Goal: Task Accomplishment & Management: Manage account settings

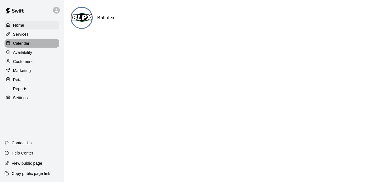
click at [42, 44] on div "Calendar" at bounding box center [32, 43] width 55 height 8
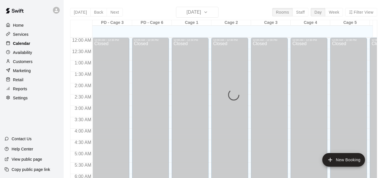
scroll to position [237, 0]
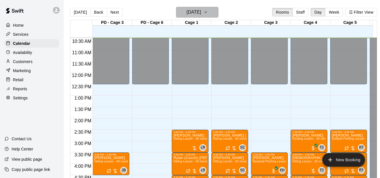
click at [218, 12] on button "[DATE]" at bounding box center [197, 12] width 42 height 11
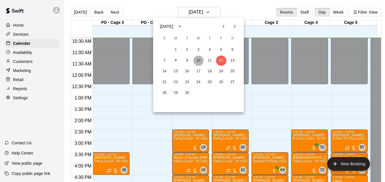
click at [196, 61] on button "10" at bounding box center [198, 61] width 10 height 10
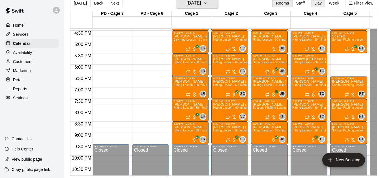
scroll to position [376, 0]
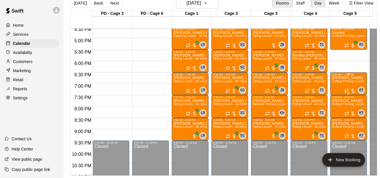
click at [344, 80] on span "Softball Pitching Lesson - 60 minutes" at bounding box center [357, 81] width 50 height 3
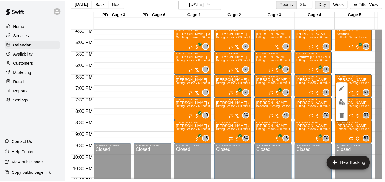
scroll to position [9, 0]
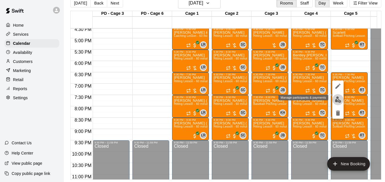
click at [336, 100] on img "edit" at bounding box center [338, 99] width 7 height 7
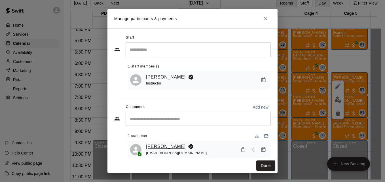
click at [163, 147] on link "[PERSON_NAME]" at bounding box center [166, 146] width 40 height 7
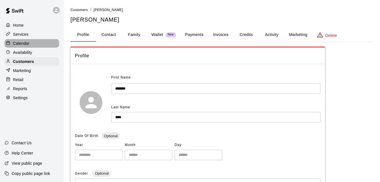
click at [37, 44] on div "Calendar" at bounding box center [32, 43] width 55 height 8
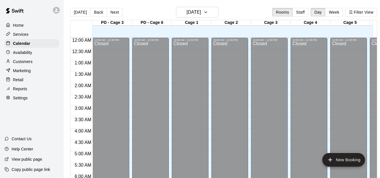
scroll to position [237, 0]
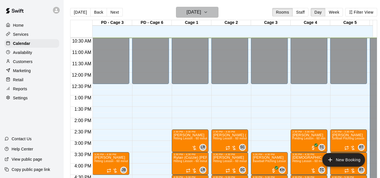
click at [208, 13] on icon "button" at bounding box center [206, 12] width 5 height 7
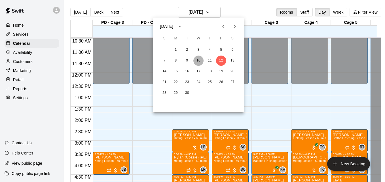
click at [199, 61] on button "10" at bounding box center [198, 61] width 10 height 10
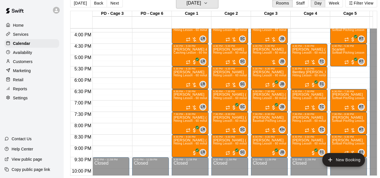
scroll to position [362, 0]
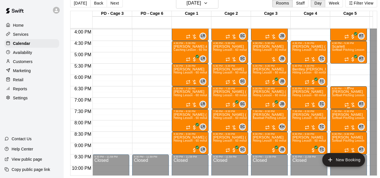
click at [342, 93] on span "Softball Pitching Lesson - 60 minutes" at bounding box center [357, 94] width 50 height 3
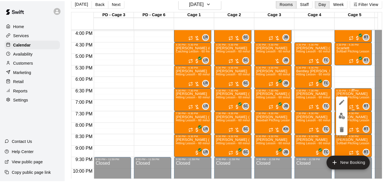
scroll to position [9, 0]
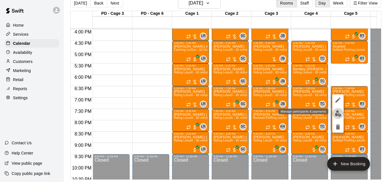
click at [336, 116] on img "edit" at bounding box center [338, 113] width 7 height 7
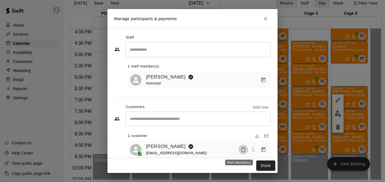
click at [241, 152] on icon "Mark attendance" at bounding box center [243, 149] width 5 height 5
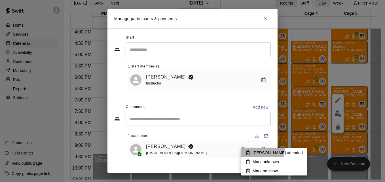
click at [254, 150] on p "[PERSON_NAME] attended" at bounding box center [277, 153] width 50 height 6
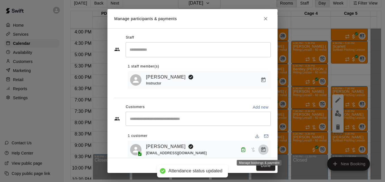
click at [261, 150] on icon "Manage bookings & payment" at bounding box center [263, 149] width 4 height 5
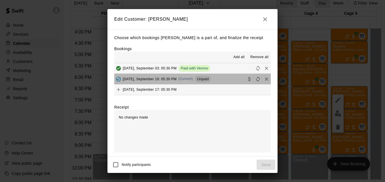
click at [224, 82] on button "[DATE], September 10: 05:30 PM (Current) Unpaid" at bounding box center [192, 79] width 156 height 10
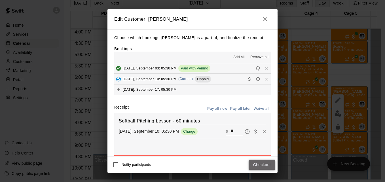
click at [257, 161] on button "Checkout" at bounding box center [261, 165] width 27 height 10
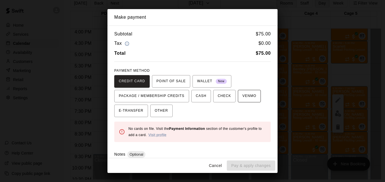
click at [242, 95] on span "VENMO" at bounding box center [249, 96] width 14 height 9
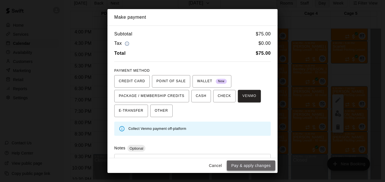
click at [255, 168] on button "Pay & apply changes" at bounding box center [251, 165] width 48 height 10
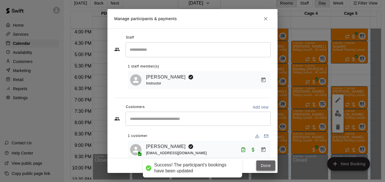
click at [258, 168] on button "Done" at bounding box center [265, 165] width 19 height 10
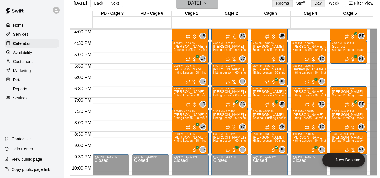
click at [208, 2] on icon "button" at bounding box center [206, 3] width 5 height 7
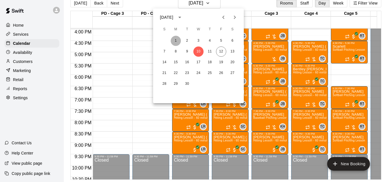
click at [175, 41] on button "1" at bounding box center [176, 41] width 10 height 10
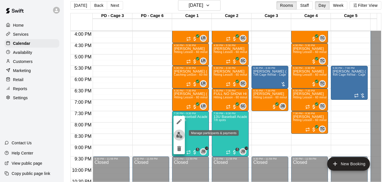
click at [181, 137] on img "edit" at bounding box center [179, 135] width 7 height 7
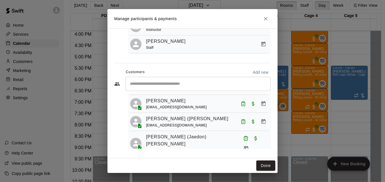
scroll to position [91, 0]
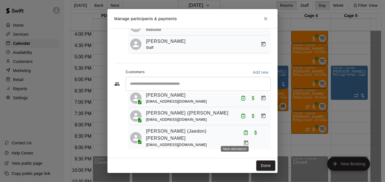
click at [247, 155] on icon "Mark attendance" at bounding box center [249, 157] width 5 height 5
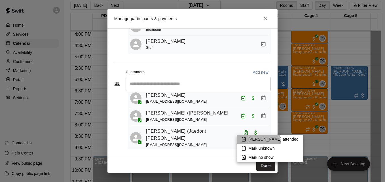
click at [256, 142] on p "[PERSON_NAME] attended" at bounding box center [273, 139] width 50 height 6
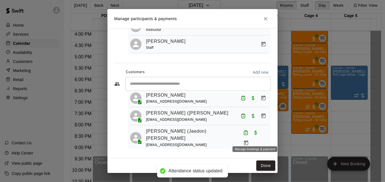
click at [253, 165] on icon "Manage bookings & payment" at bounding box center [250, 168] width 6 height 6
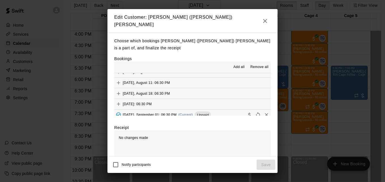
scroll to position [107, 0]
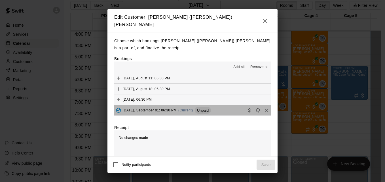
click at [231, 107] on button "[DATE], September 01: 06:30 PM (Current) Unpaid" at bounding box center [192, 110] width 156 height 10
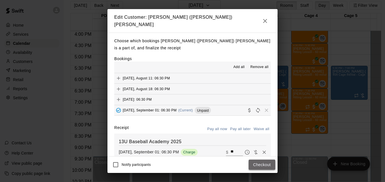
click at [260, 163] on button "Checkout" at bounding box center [261, 165] width 27 height 10
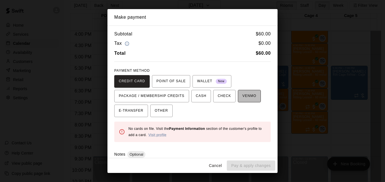
click at [243, 98] on span "VENMO" at bounding box center [249, 96] width 14 height 9
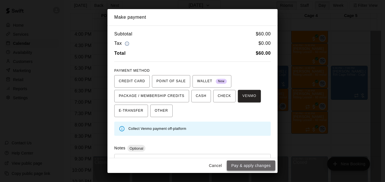
click at [253, 167] on button "Pay & apply changes" at bounding box center [251, 165] width 48 height 10
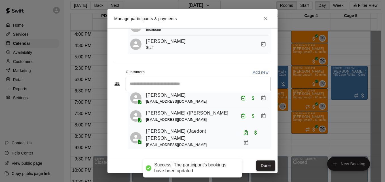
click at [264, 165] on button "Done" at bounding box center [265, 165] width 19 height 10
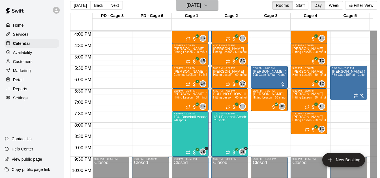
click at [208, 7] on icon "button" at bounding box center [206, 5] width 5 height 7
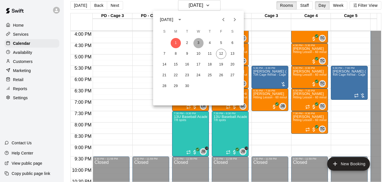
click at [199, 44] on button "3" at bounding box center [198, 43] width 10 height 10
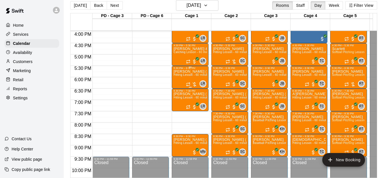
click at [190, 76] on span "Hitting Lesson - 60 minutes" at bounding box center [192, 74] width 37 height 3
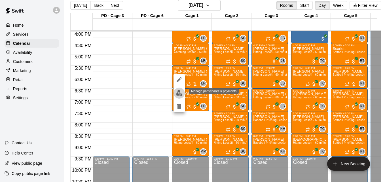
click at [180, 94] on img "edit" at bounding box center [179, 93] width 7 height 7
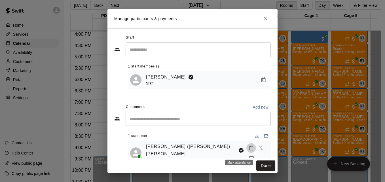
click at [248, 150] on icon "Mark attendance" at bounding box center [250, 147] width 5 height 5
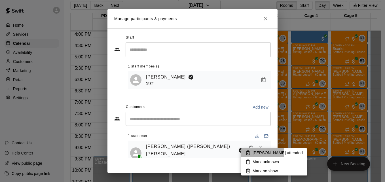
click at [256, 151] on p "[PERSON_NAME] attended" at bounding box center [277, 153] width 50 height 6
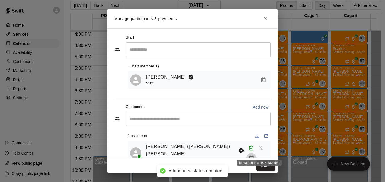
click at [254, 155] on icon "Manage bookings & payment" at bounding box center [251, 158] width 6 height 6
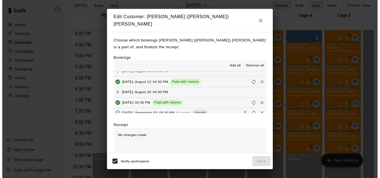
scroll to position [32, 0]
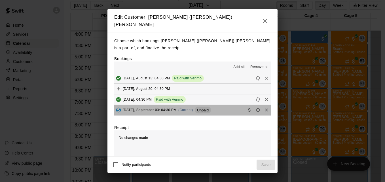
click at [223, 110] on button "[DATE], September 03: 04:30 PM (Current) Unpaid" at bounding box center [192, 110] width 156 height 10
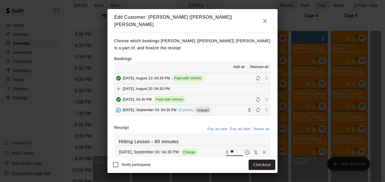
click at [230, 150] on input "**" at bounding box center [236, 151] width 12 height 7
type input "*"
type input "**"
click at [254, 165] on button "Checkout" at bounding box center [261, 165] width 27 height 10
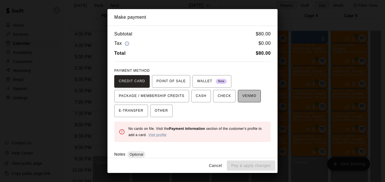
click at [244, 102] on button "VENMO" at bounding box center [249, 96] width 23 height 12
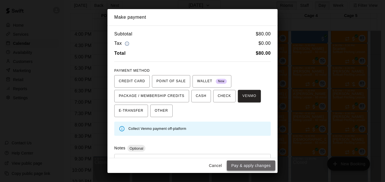
click at [260, 165] on button "Pay & apply changes" at bounding box center [251, 165] width 48 height 10
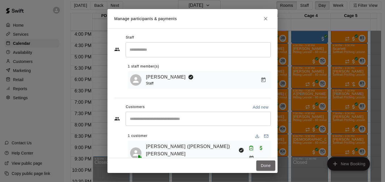
click at [260, 165] on button "Done" at bounding box center [265, 165] width 19 height 10
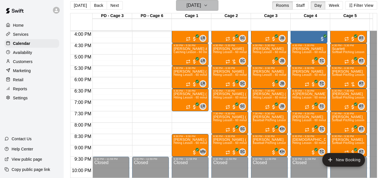
click at [208, 7] on icon "button" at bounding box center [206, 5] width 5 height 7
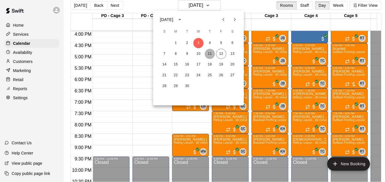
click at [211, 55] on button "11" at bounding box center [210, 54] width 10 height 10
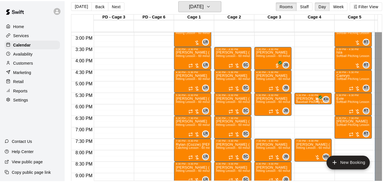
scroll to position [328, 0]
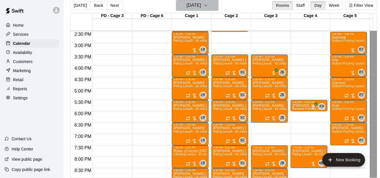
click at [200, 7] on h6 "[DATE]" at bounding box center [194, 5] width 14 height 8
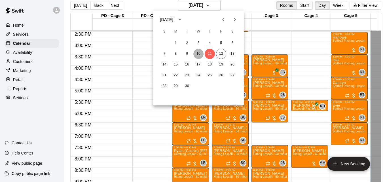
click at [199, 53] on button "10" at bounding box center [198, 54] width 10 height 10
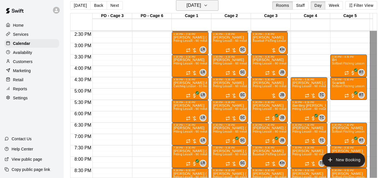
click at [208, 6] on icon "button" at bounding box center [206, 5] width 5 height 7
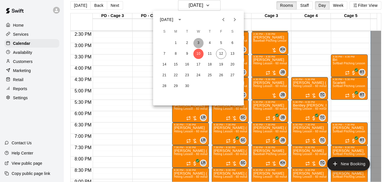
click at [199, 43] on button "3" at bounding box center [198, 43] width 10 height 10
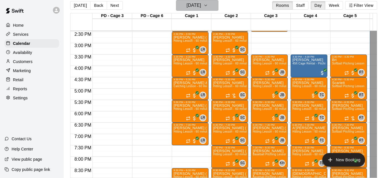
click at [201, 2] on h6 "[DATE]" at bounding box center [194, 5] width 14 height 8
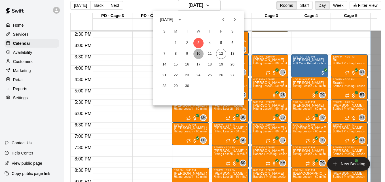
click at [197, 54] on button "10" at bounding box center [198, 54] width 10 height 10
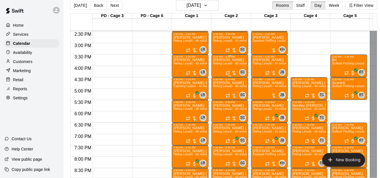
click at [229, 65] on span "Hitting Lesson - 60 minutes" at bounding box center [231, 63] width 37 height 3
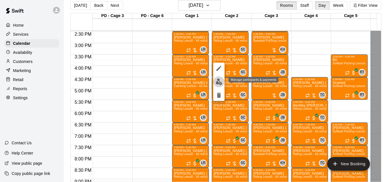
click at [219, 82] on img "edit" at bounding box center [219, 81] width 7 height 7
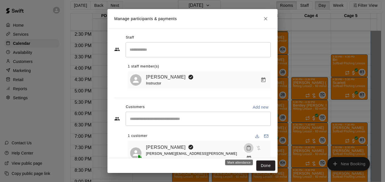
click at [244, 153] on button "Mark attendance" at bounding box center [249, 148] width 10 height 10
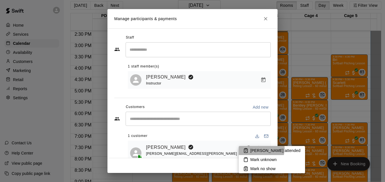
click at [261, 149] on p "[PERSON_NAME] attended" at bounding box center [275, 151] width 50 height 6
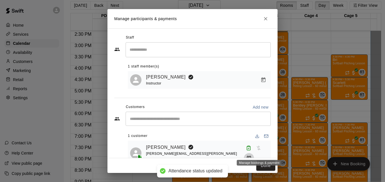
click at [251, 156] on icon "Manage bookings & payment" at bounding box center [249, 158] width 4 height 5
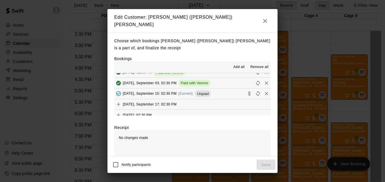
scroll to position [125, 0]
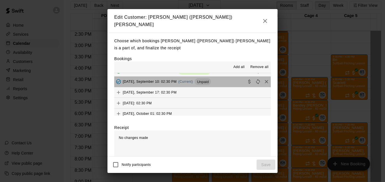
click at [232, 80] on button "[DATE], September 10: 02:30 PM (Current) Unpaid" at bounding box center [192, 81] width 156 height 10
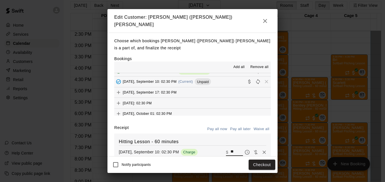
click at [230, 152] on input "**" at bounding box center [236, 151] width 12 height 7
type input "*"
type input "***"
click at [258, 165] on button "Checkout" at bounding box center [261, 165] width 27 height 10
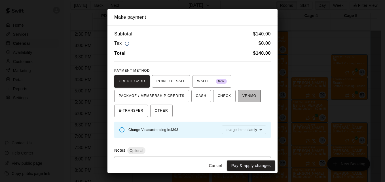
click at [243, 95] on span "VENMO" at bounding box center [249, 96] width 14 height 9
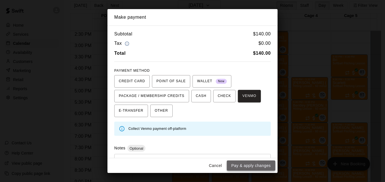
click at [256, 167] on button "Pay & apply changes" at bounding box center [251, 165] width 48 height 10
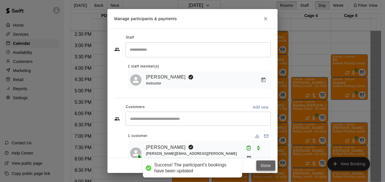
click at [264, 166] on button "Done" at bounding box center [265, 165] width 19 height 10
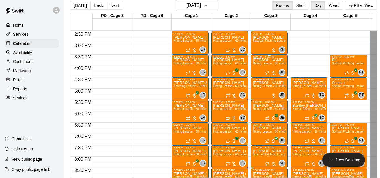
click at [262, 65] on span "Hitting Lesson - 60 minutes" at bounding box center [271, 63] width 37 height 3
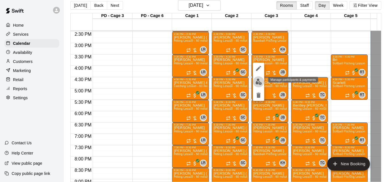
click at [258, 82] on img "edit" at bounding box center [258, 81] width 7 height 7
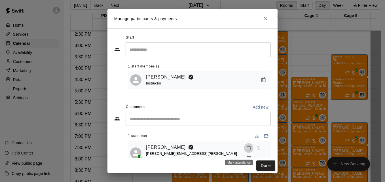
click at [246, 150] on icon "Mark attendance" at bounding box center [248, 147] width 5 height 5
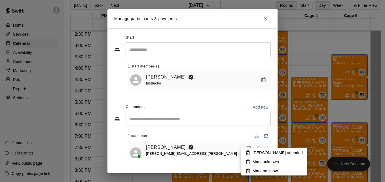
click at [252, 153] on p "[PERSON_NAME] attended" at bounding box center [277, 153] width 50 height 6
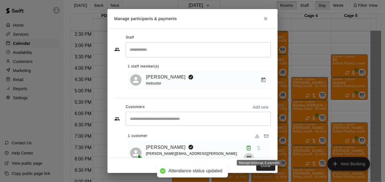
click at [251, 156] on icon "Manage bookings & payment" at bounding box center [249, 158] width 4 height 5
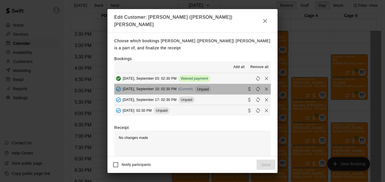
click at [230, 88] on button "[DATE], September 10: 02:30 PM (Current) Unpaid" at bounding box center [192, 89] width 156 height 10
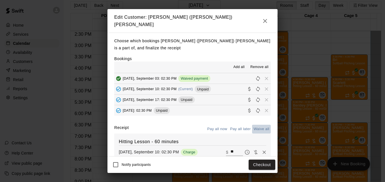
click at [254, 127] on button "Waive all" at bounding box center [261, 129] width 19 height 9
type input "*"
click at [263, 165] on button "Save" at bounding box center [265, 165] width 19 height 10
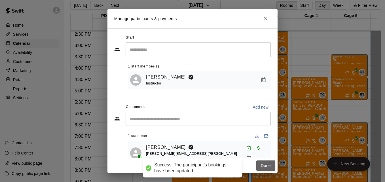
click at [263, 165] on button "Done" at bounding box center [265, 165] width 19 height 10
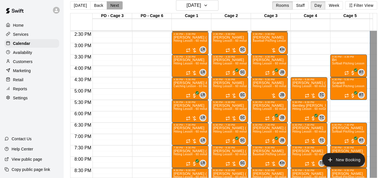
click at [112, 3] on button "Next" at bounding box center [115, 5] width 16 height 8
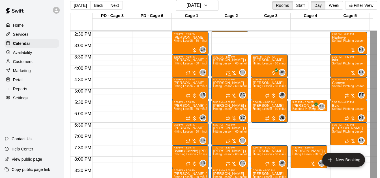
click at [224, 67] on div "[PERSON_NAME] ([PERSON_NAME] Hitting Lesson - 60 minutes" at bounding box center [229, 147] width 33 height 178
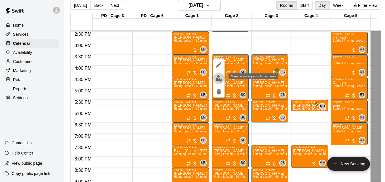
click at [215, 81] on button "edit" at bounding box center [218, 78] width 11 height 11
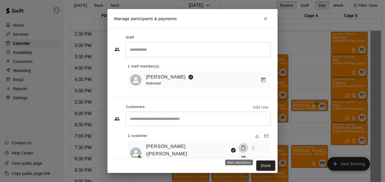
click at [241, 153] on button "Mark attendance" at bounding box center [243, 148] width 10 height 10
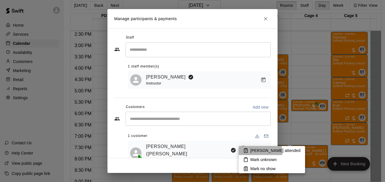
click at [254, 152] on p "[PERSON_NAME] attended" at bounding box center [275, 151] width 50 height 6
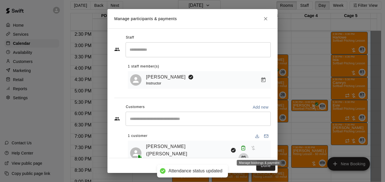
click at [246, 155] on icon "Manage bookings & payment" at bounding box center [244, 158] width 6 height 6
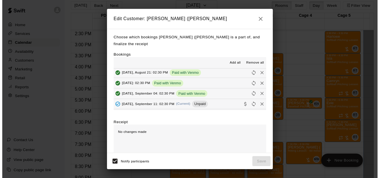
scroll to position [113, 0]
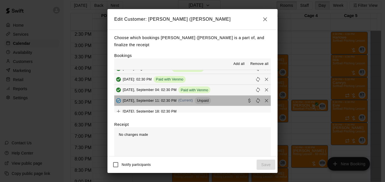
click at [225, 103] on button "[DATE], September 11: 02:30 PM (Current) Unpaid" at bounding box center [192, 100] width 156 height 10
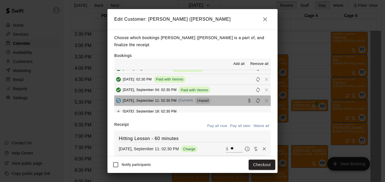
click at [225, 103] on button "[DATE], September 11: 02:30 PM (Current) Unpaid" at bounding box center [192, 100] width 156 height 10
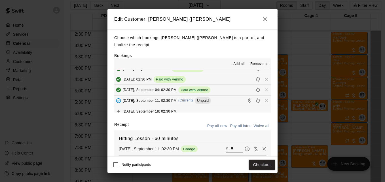
click at [225, 103] on button "[DATE], September 11: 02:30 PM (Current) Unpaid" at bounding box center [192, 100] width 156 height 10
click at [230, 148] on input "**" at bounding box center [236, 148] width 12 height 7
type input "**"
click at [258, 165] on button "Checkout" at bounding box center [261, 165] width 27 height 10
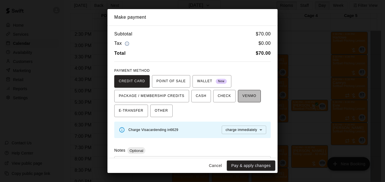
click at [242, 99] on span "VENMO" at bounding box center [249, 96] width 14 height 9
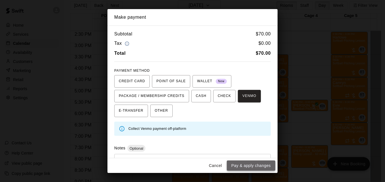
click at [260, 165] on button "Pay & apply changes" at bounding box center [251, 165] width 48 height 10
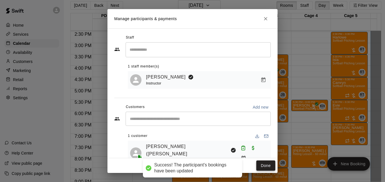
click at [263, 165] on button "Done" at bounding box center [265, 165] width 19 height 10
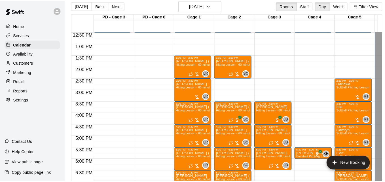
scroll to position [282, 0]
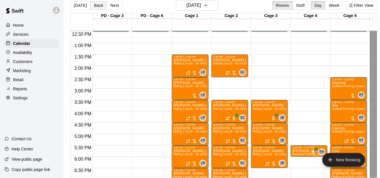
click at [99, 6] on button "Back" at bounding box center [98, 5] width 17 height 8
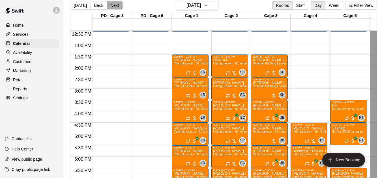
click at [108, 5] on button "Next" at bounding box center [115, 5] width 16 height 8
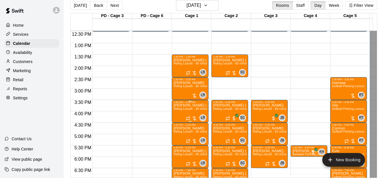
click at [187, 109] on span "Hitting Lesson - 60 minutes" at bounding box center [192, 108] width 37 height 3
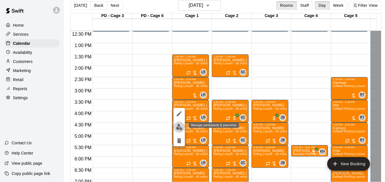
click at [178, 127] on img "edit" at bounding box center [179, 127] width 7 height 7
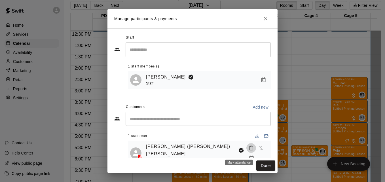
click at [248, 150] on icon "Mark attendance" at bounding box center [250, 147] width 5 height 5
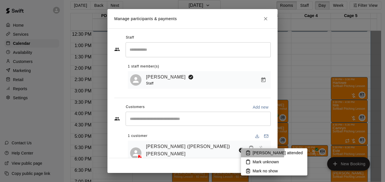
click at [261, 151] on p "[PERSON_NAME] attended" at bounding box center [277, 153] width 50 height 6
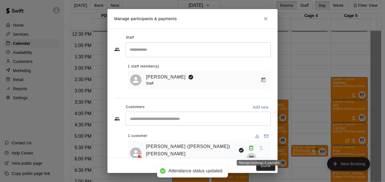
click at [253, 156] on icon "Manage bookings & payment" at bounding box center [251, 158] width 4 height 5
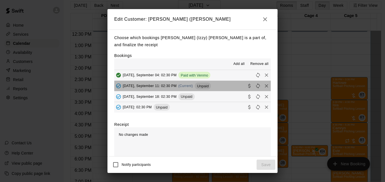
click at [224, 87] on button "[DATE], September 11: 02:30 PM (Current) Unpaid" at bounding box center [192, 86] width 156 height 10
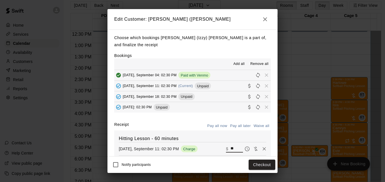
click at [233, 149] on input "**" at bounding box center [236, 148] width 12 height 7
type input "*"
type input "**"
click at [263, 167] on button "Checkout" at bounding box center [261, 165] width 27 height 10
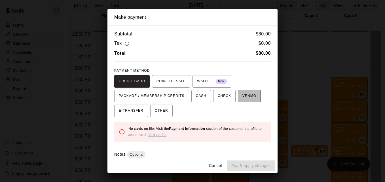
click at [242, 100] on span "VENMO" at bounding box center [249, 96] width 14 height 9
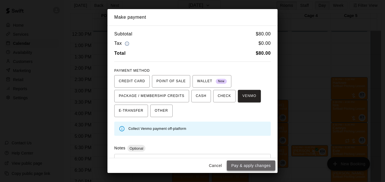
click at [264, 163] on button "Pay & apply changes" at bounding box center [251, 165] width 48 height 10
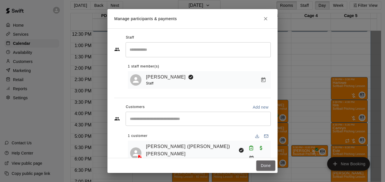
click at [264, 163] on button "Done" at bounding box center [265, 165] width 19 height 10
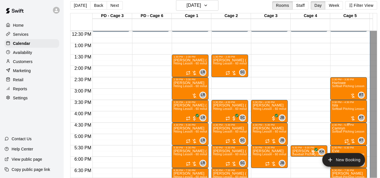
click at [348, 133] on span "Softball Pitching Lesson - 60 minutes" at bounding box center [357, 131] width 50 height 3
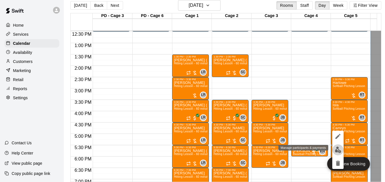
click at [337, 148] on img "edit" at bounding box center [338, 149] width 7 height 7
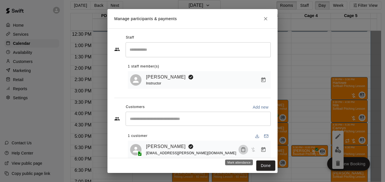
click at [241, 152] on icon "Mark attendance" at bounding box center [243, 149] width 5 height 5
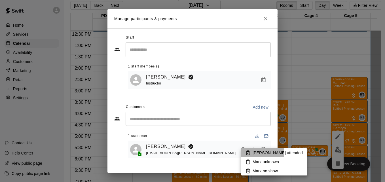
click at [257, 153] on p "[PERSON_NAME] attended" at bounding box center [277, 153] width 50 height 6
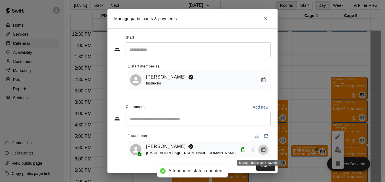
click at [260, 152] on icon "Manage bookings & payment" at bounding box center [263, 150] width 6 height 6
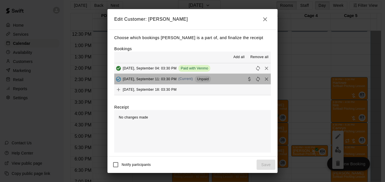
click at [224, 82] on button "[DATE], September 11: 03:30 PM (Current) Unpaid" at bounding box center [192, 79] width 156 height 10
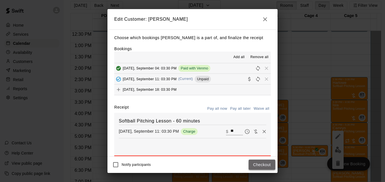
click at [256, 161] on button "Checkout" at bounding box center [261, 165] width 27 height 10
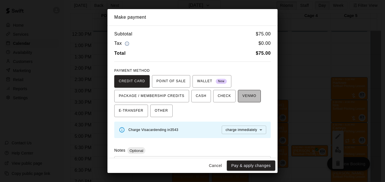
click at [242, 95] on span "VENMO" at bounding box center [249, 96] width 14 height 9
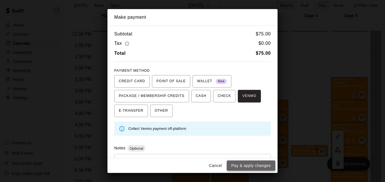
click at [258, 165] on button "Pay & apply changes" at bounding box center [251, 165] width 48 height 10
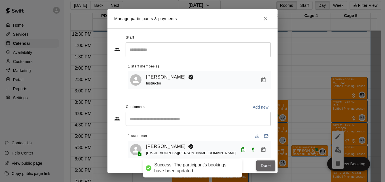
click at [263, 165] on button "Done" at bounding box center [265, 165] width 19 height 10
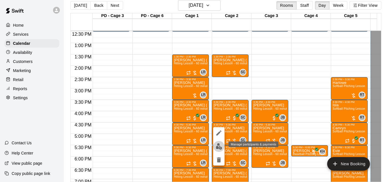
click at [217, 148] on img "edit" at bounding box center [219, 146] width 7 height 7
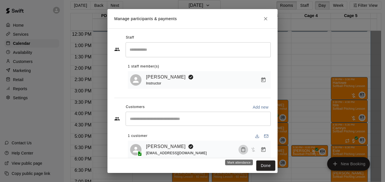
click at [241, 151] on icon "Mark attendance" at bounding box center [243, 149] width 5 height 5
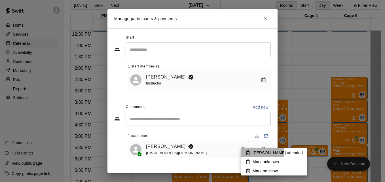
click at [256, 153] on p "[PERSON_NAME] attended" at bounding box center [277, 153] width 50 height 6
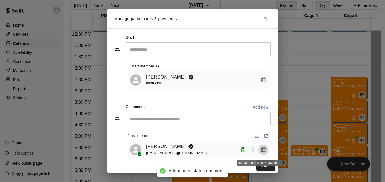
click at [261, 152] on icon "Manage bookings & payment" at bounding box center [263, 149] width 4 height 5
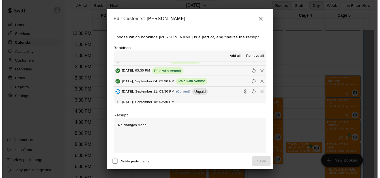
scroll to position [125, 0]
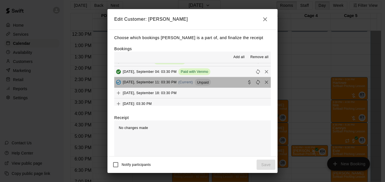
click at [227, 84] on button "[DATE], September 11: 03:30 PM (Current) Unpaid" at bounding box center [192, 82] width 156 height 10
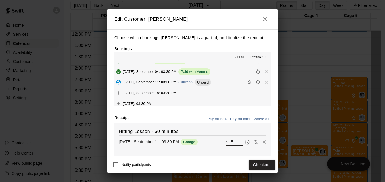
click at [230, 140] on input "**" at bounding box center [236, 141] width 12 height 7
type input "**"
click at [260, 164] on button "Checkout" at bounding box center [261, 165] width 27 height 10
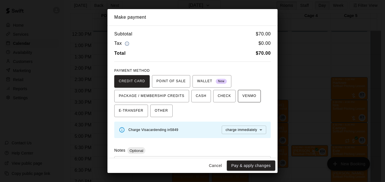
click at [243, 97] on span "VENMO" at bounding box center [249, 96] width 14 height 9
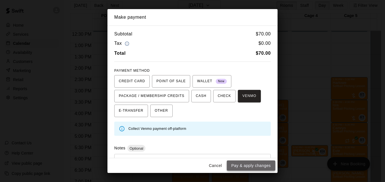
click at [255, 166] on button "Pay & apply changes" at bounding box center [251, 165] width 48 height 10
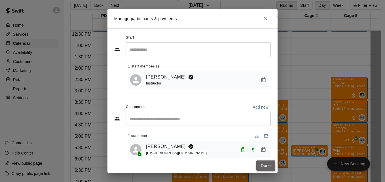
click at [261, 167] on button "Done" at bounding box center [265, 165] width 19 height 10
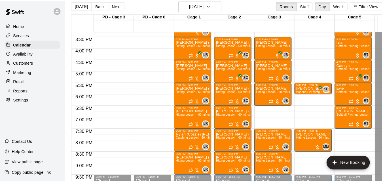
scroll to position [350, 0]
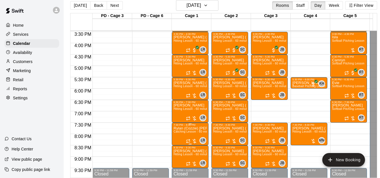
click at [183, 132] on span "Catching Lesson - 60 minutes" at bounding box center [194, 131] width 40 height 3
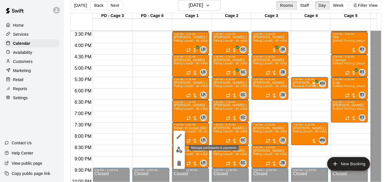
click at [180, 148] on img "edit" at bounding box center [179, 149] width 7 height 7
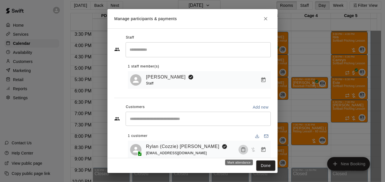
click at [241, 152] on icon "Mark attendance" at bounding box center [243, 149] width 5 height 5
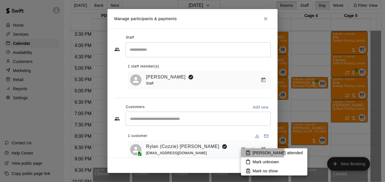
click at [257, 151] on p "[PERSON_NAME] attended" at bounding box center [277, 153] width 50 height 6
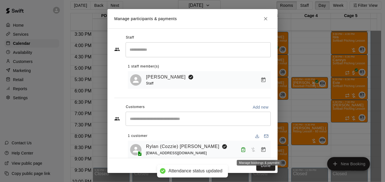
click at [261, 150] on icon "Manage bookings & payment" at bounding box center [263, 149] width 4 height 5
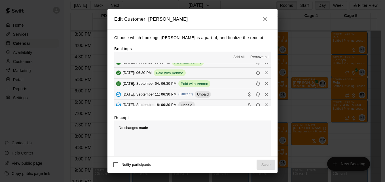
scroll to position [113, 0]
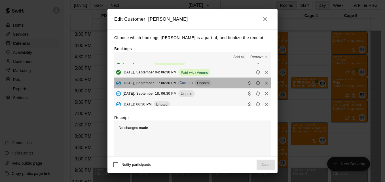
click at [224, 83] on button "[DATE], September 11: 06:30 PM (Current) Unpaid" at bounding box center [192, 83] width 156 height 10
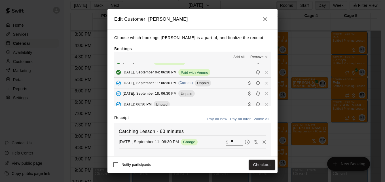
click at [230, 142] on input "**" at bounding box center [236, 141] width 12 height 7
type input "*"
type input "**"
click at [258, 165] on button "Checkout" at bounding box center [261, 165] width 27 height 10
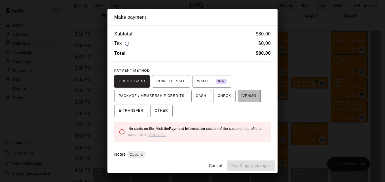
click at [242, 95] on span "VENMO" at bounding box center [249, 96] width 14 height 9
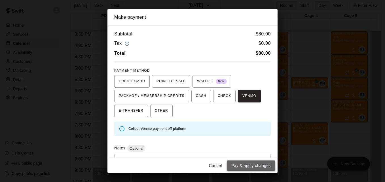
click at [249, 164] on button "Pay & apply changes" at bounding box center [251, 165] width 48 height 10
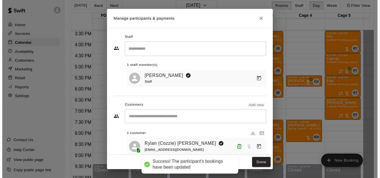
scroll to position [0, 0]
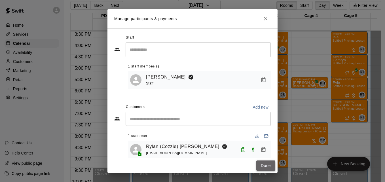
click at [257, 166] on button "Done" at bounding box center [265, 165] width 19 height 10
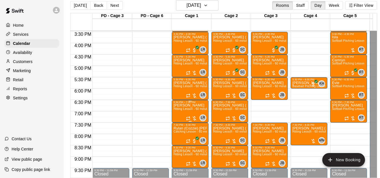
click at [190, 110] on span "Hitting Lesson - 60 minutes" at bounding box center [192, 108] width 37 height 3
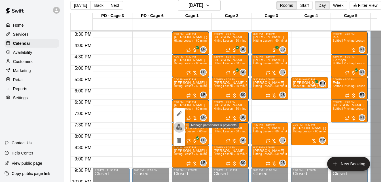
click at [178, 128] on img "edit" at bounding box center [179, 127] width 7 height 7
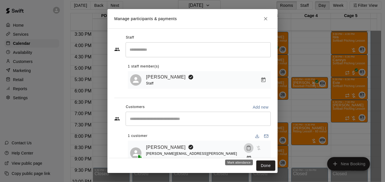
click at [246, 150] on icon "Mark attendance" at bounding box center [248, 147] width 5 height 5
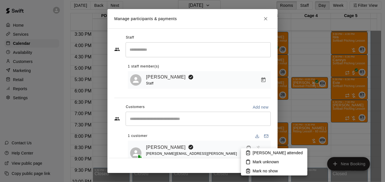
click at [253, 153] on p "[PERSON_NAME] attended" at bounding box center [277, 153] width 50 height 6
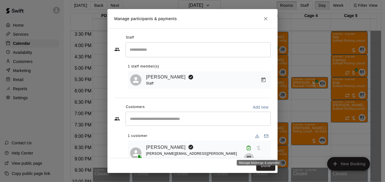
click at [252, 155] on icon "Manage bookings & payment" at bounding box center [249, 158] width 6 height 6
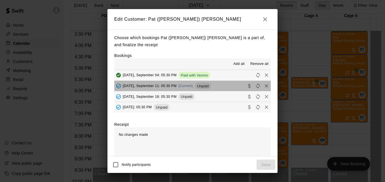
click at [225, 86] on button "[DATE], September 11: 05:30 PM (Current) Unpaid" at bounding box center [192, 86] width 156 height 10
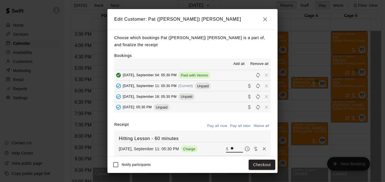
click at [230, 150] on input "**" at bounding box center [236, 148] width 12 height 7
type input "*"
type input "***"
click at [260, 168] on button "Checkout" at bounding box center [261, 165] width 27 height 10
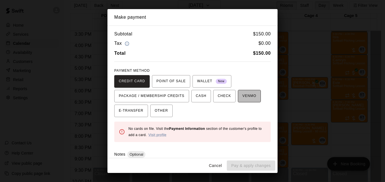
click at [244, 98] on span "VENMO" at bounding box center [249, 96] width 14 height 9
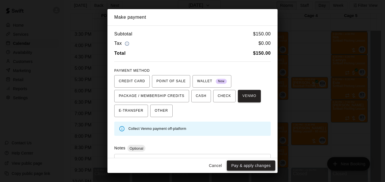
click at [257, 163] on button "Pay & apply changes" at bounding box center [251, 165] width 48 height 10
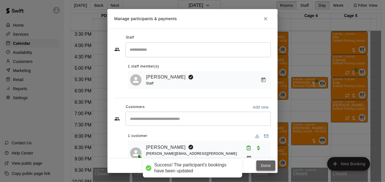
click at [262, 165] on button "Done" at bounding box center [265, 165] width 19 height 10
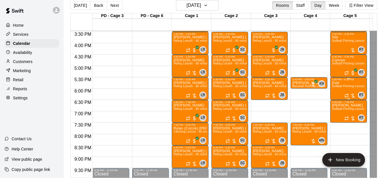
click at [351, 88] on span "Softball Pitching Lesson - 60 minutes" at bounding box center [357, 85] width 50 height 3
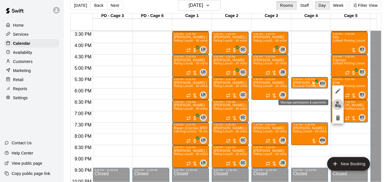
click at [337, 103] on img "edit" at bounding box center [338, 104] width 7 height 7
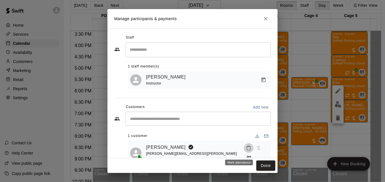
click at [246, 150] on icon "Mark attendance" at bounding box center [248, 147] width 5 height 5
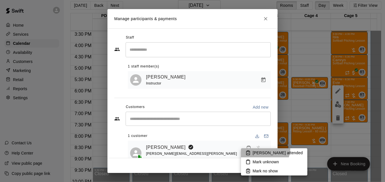
click at [265, 149] on li "[PERSON_NAME] attended" at bounding box center [274, 152] width 66 height 9
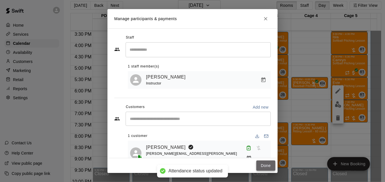
click at [262, 164] on button "Done" at bounding box center [265, 165] width 19 height 10
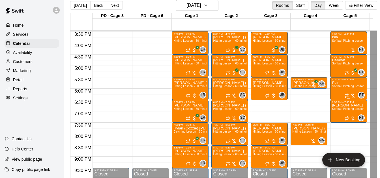
click at [343, 83] on div "Evie Softball Pitching Lesson - 60 minutes" at bounding box center [348, 170] width 33 height 178
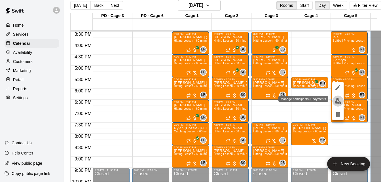
click at [337, 98] on img "edit" at bounding box center [338, 101] width 7 height 7
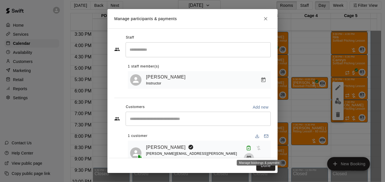
click at [251, 156] on icon "Manage bookings & payment" at bounding box center [249, 158] width 4 height 5
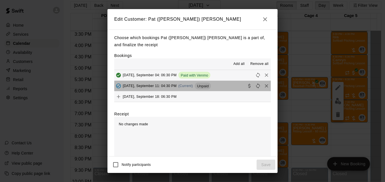
click at [228, 86] on button "[DATE], September 11: 04:30 PM (Current) Unpaid" at bounding box center [192, 86] width 156 height 10
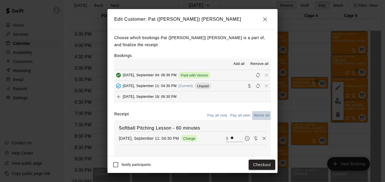
click at [255, 118] on button "Waive all" at bounding box center [261, 115] width 19 height 9
type input "*"
click at [262, 161] on button "Save" at bounding box center [265, 165] width 19 height 10
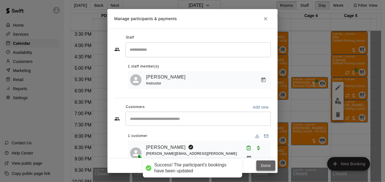
click at [264, 165] on button "Done" at bounding box center [265, 165] width 19 height 10
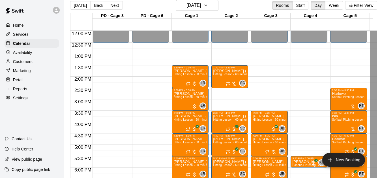
scroll to position [271, 0]
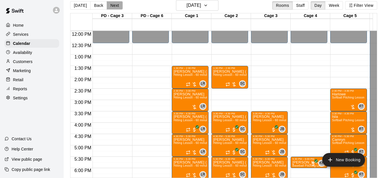
click at [118, 4] on button "Next" at bounding box center [115, 5] width 16 height 8
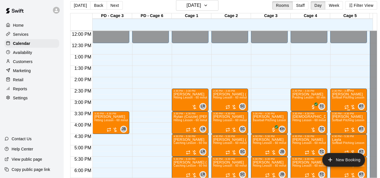
click at [342, 97] on span "Softball Pitching Lesson - 60 minutes" at bounding box center [357, 97] width 50 height 3
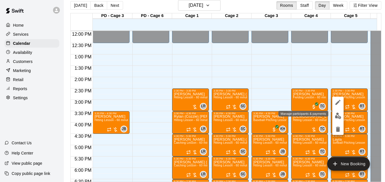
click at [338, 114] on img "edit" at bounding box center [338, 115] width 7 height 7
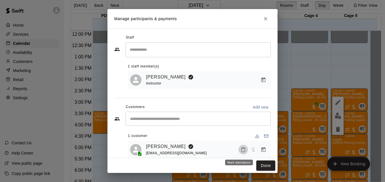
click at [241, 152] on icon "Mark attendance" at bounding box center [243, 149] width 5 height 5
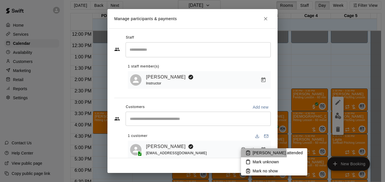
click at [263, 154] on p "[PERSON_NAME] attended" at bounding box center [277, 153] width 50 height 6
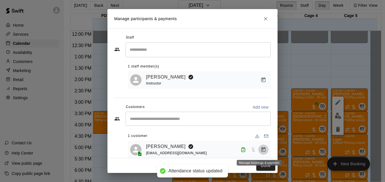
click at [261, 150] on icon "Manage bookings & payment" at bounding box center [263, 149] width 4 height 5
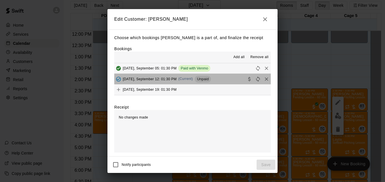
click at [220, 80] on button "[DATE], September 12: 01:30 PM (Current) Unpaid" at bounding box center [192, 79] width 156 height 10
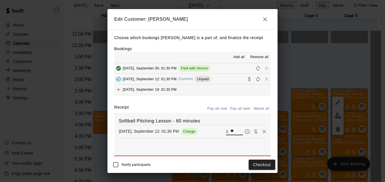
click at [230, 134] on input "**" at bounding box center [236, 131] width 12 height 7
click at [255, 165] on button "Checkout" at bounding box center [261, 165] width 27 height 10
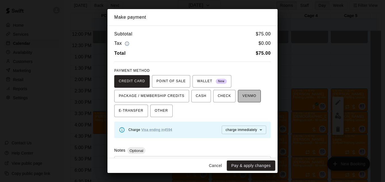
click at [246, 100] on span "VENMO" at bounding box center [249, 96] width 14 height 9
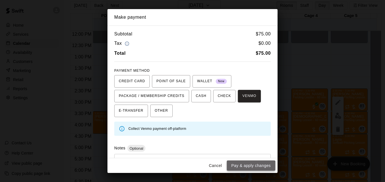
click at [248, 168] on button "Pay & apply changes" at bounding box center [251, 165] width 48 height 10
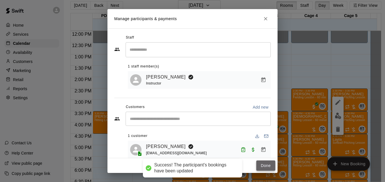
click at [265, 166] on button "Done" at bounding box center [265, 165] width 19 height 10
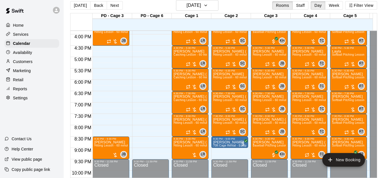
scroll to position [362, 0]
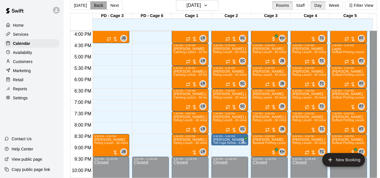
click at [98, 5] on button "Back" at bounding box center [98, 5] width 17 height 8
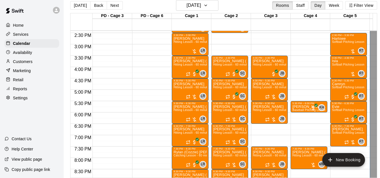
scroll to position [316, 0]
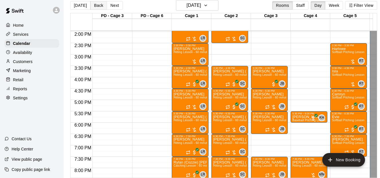
click at [99, 5] on button "Back" at bounding box center [98, 5] width 17 height 8
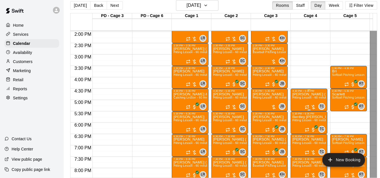
click at [308, 98] on span "Hitting Lesson - 60 minutes" at bounding box center [311, 97] width 37 height 3
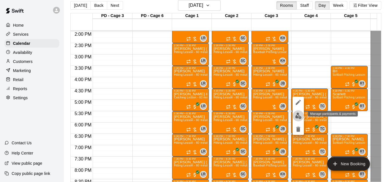
click at [299, 116] on img "edit" at bounding box center [298, 115] width 7 height 7
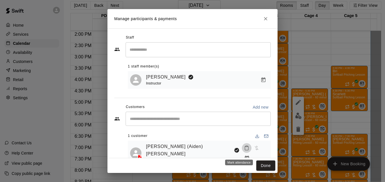
click at [244, 150] on icon "Mark attendance" at bounding box center [246, 147] width 5 height 5
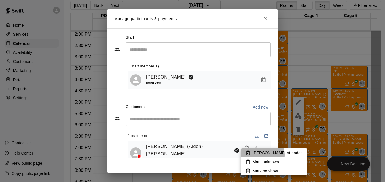
click at [253, 155] on p "[PERSON_NAME] attended" at bounding box center [277, 153] width 50 height 6
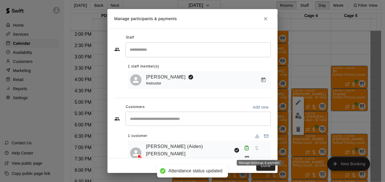
click at [250, 155] on icon "Manage bookings & payment" at bounding box center [247, 158] width 6 height 6
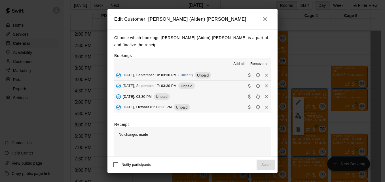
click at [223, 77] on button "[DATE], September 10: 03:30 PM (Current) Unpaid" at bounding box center [192, 75] width 156 height 10
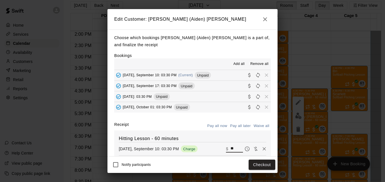
click at [230, 149] on input "**" at bounding box center [236, 148] width 12 height 7
type input "**"
click at [258, 164] on button "Checkout" at bounding box center [261, 165] width 27 height 10
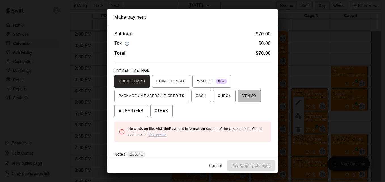
click at [246, 93] on span "VENMO" at bounding box center [249, 96] width 14 height 9
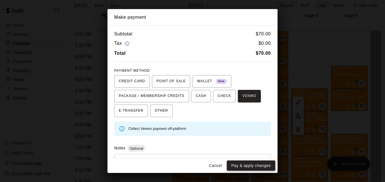
click at [248, 166] on button "Pay & apply changes" at bounding box center [251, 165] width 48 height 10
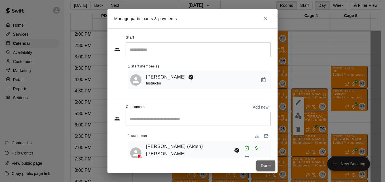
click at [271, 167] on button "Done" at bounding box center [265, 165] width 19 height 10
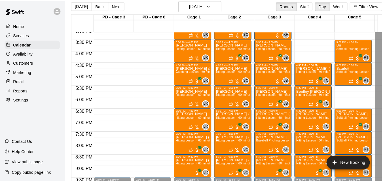
scroll to position [341, 0]
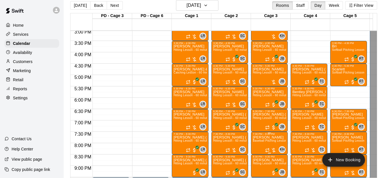
click at [267, 137] on p "[PERSON_NAME]" at bounding box center [269, 137] width 33 height 0
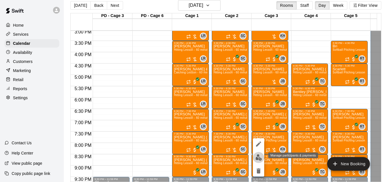
click at [258, 158] on img "edit" at bounding box center [258, 157] width 7 height 7
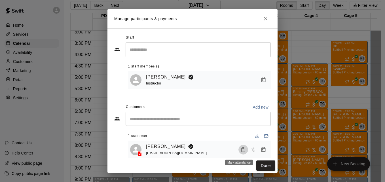
click at [241, 152] on icon "Mark attendance" at bounding box center [243, 149] width 5 height 5
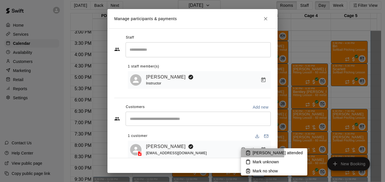
click at [257, 154] on p "[PERSON_NAME] attended" at bounding box center [277, 153] width 50 height 6
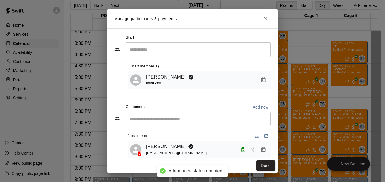
scroll to position [11, 0]
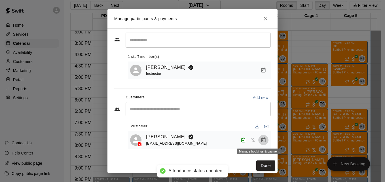
click at [261, 139] on icon "Manage bookings & payment" at bounding box center [263, 139] width 4 height 5
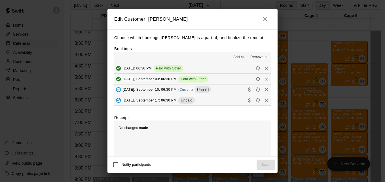
click at [223, 93] on button "[DATE], September 10: 06:30 PM (Current) Unpaid" at bounding box center [192, 89] width 156 height 10
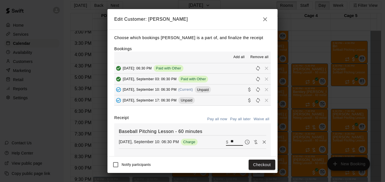
click at [230, 140] on input "**" at bounding box center [236, 141] width 12 height 7
type input "**"
click at [263, 166] on button "Checkout" at bounding box center [261, 165] width 27 height 10
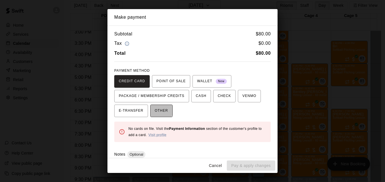
click at [155, 110] on span "OTHER" at bounding box center [161, 110] width 13 height 9
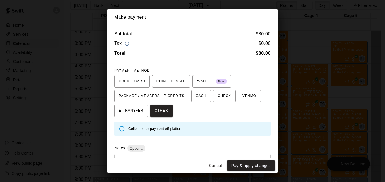
click at [163, 154] on div "* ​" at bounding box center [192, 167] width 156 height 26
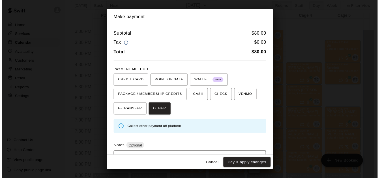
scroll to position [27, 0]
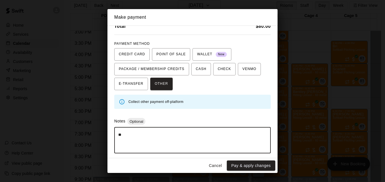
type textarea "*"
type textarea "*****"
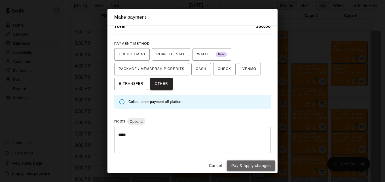
click at [233, 165] on button "Pay & apply changes" at bounding box center [251, 165] width 48 height 10
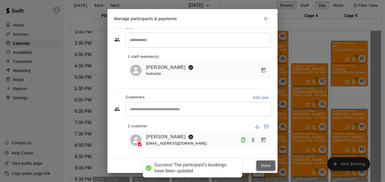
click at [256, 168] on button "Done" at bounding box center [265, 165] width 19 height 10
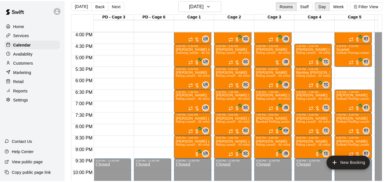
scroll to position [375, 0]
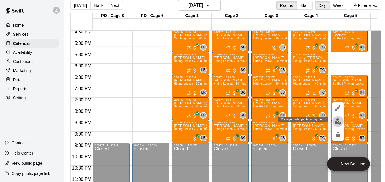
click at [337, 120] on img "edit" at bounding box center [338, 121] width 7 height 7
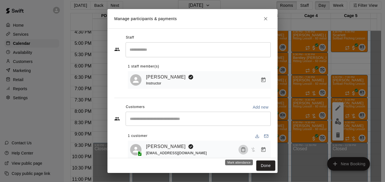
click at [238, 152] on button "Mark attendance" at bounding box center [243, 150] width 10 height 10
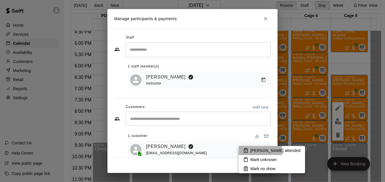
click at [253, 152] on p "[PERSON_NAME] attended" at bounding box center [275, 151] width 50 height 6
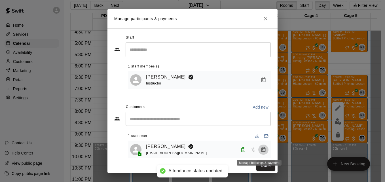
click at [260, 150] on icon "Manage bookings & payment" at bounding box center [263, 150] width 6 height 6
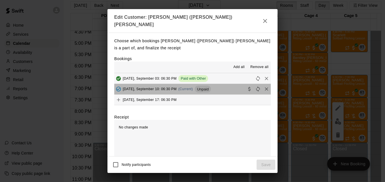
click at [226, 84] on button "[DATE], September 10: 06:30 PM (Current) Unpaid" at bounding box center [192, 89] width 156 height 10
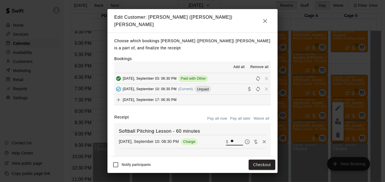
click at [230, 139] on input "**" at bounding box center [236, 141] width 12 height 7
type input "*"
type input "***"
click at [259, 167] on button "Checkout" at bounding box center [261, 165] width 27 height 10
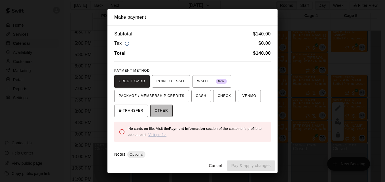
click at [159, 112] on span "OTHER" at bounding box center [161, 110] width 13 height 9
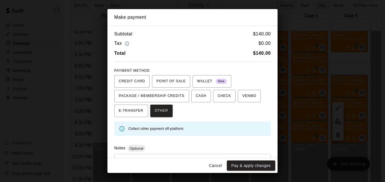
click at [167, 156] on div "* ​" at bounding box center [192, 167] width 156 height 26
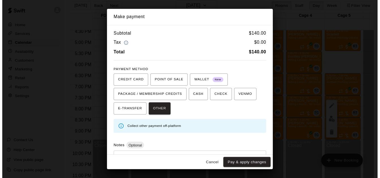
scroll to position [27, 0]
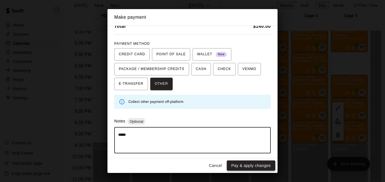
type textarea "*****"
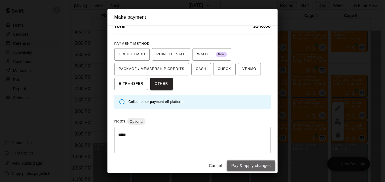
click at [244, 167] on button "Pay & apply changes" at bounding box center [251, 165] width 48 height 10
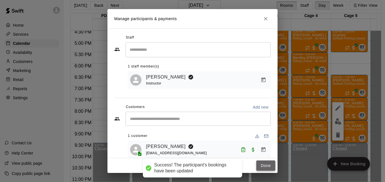
click at [263, 167] on button "Done" at bounding box center [265, 165] width 19 height 10
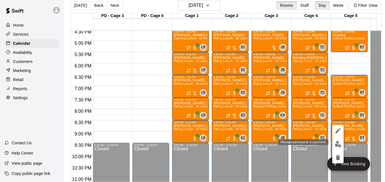
click at [339, 143] on img "edit" at bounding box center [338, 144] width 7 height 7
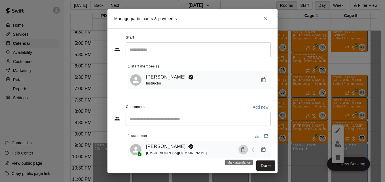
click at [241, 151] on icon "Mark attendance" at bounding box center [243, 149] width 5 height 5
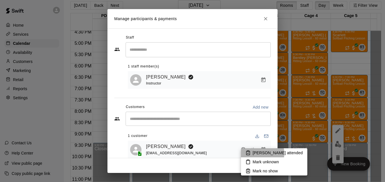
click at [262, 153] on p "[PERSON_NAME] attended" at bounding box center [277, 153] width 50 height 6
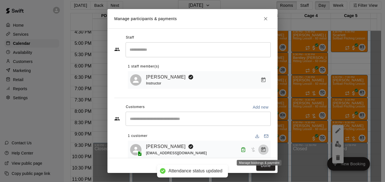
click at [260, 150] on icon "Manage bookings & payment" at bounding box center [263, 150] width 6 height 6
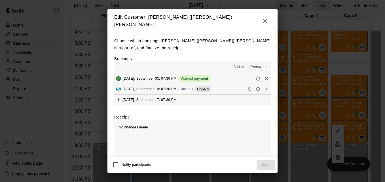
click at [225, 85] on button "[DATE], September 10: 07:30 PM (Current) Unpaid" at bounding box center [192, 89] width 156 height 10
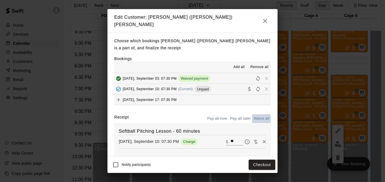
click at [254, 116] on button "Waive all" at bounding box center [261, 118] width 19 height 9
type input "*"
click at [261, 164] on button "Save" at bounding box center [265, 165] width 19 height 10
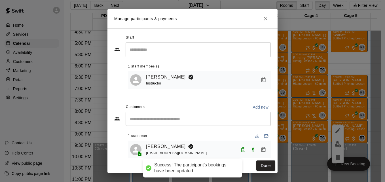
click at [261, 164] on button "Done" at bounding box center [265, 165] width 19 height 10
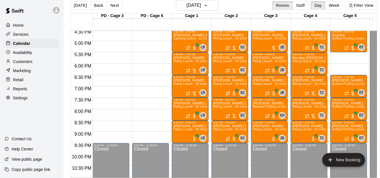
click at [39, 61] on div "Customers" at bounding box center [32, 61] width 55 height 8
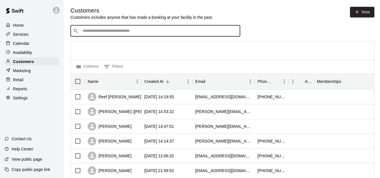
click at [116, 33] on input "Search customers by name or email" at bounding box center [159, 31] width 157 height 6
type input "*****"
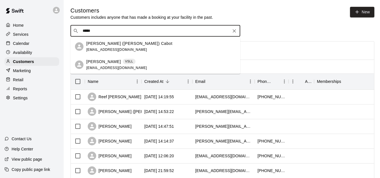
click at [129, 44] on p "[PERSON_NAME] ([PERSON_NAME]) Cabot" at bounding box center [129, 44] width 86 height 6
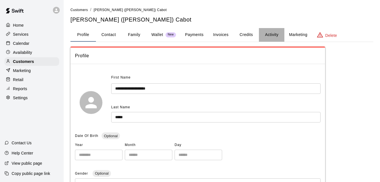
click at [265, 39] on button "Activity" at bounding box center [271, 35] width 25 height 14
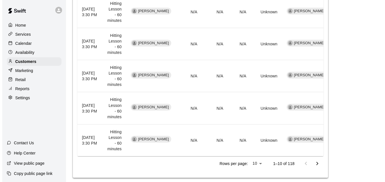
scroll to position [329, 0]
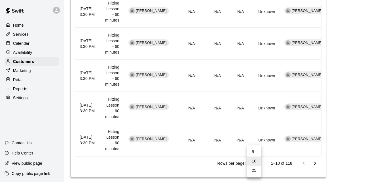
click at [256, 174] on li "25" at bounding box center [254, 170] width 14 height 9
type input "**"
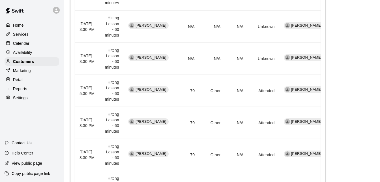
scroll to position [401, 0]
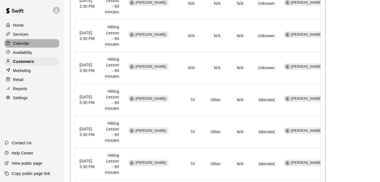
click at [24, 44] on p "Calendar" at bounding box center [21, 44] width 16 height 6
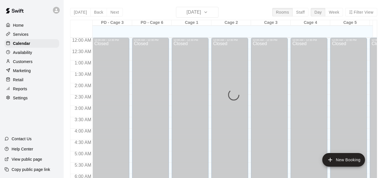
scroll to position [248, 0]
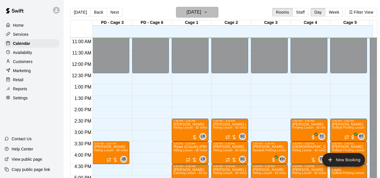
click at [201, 14] on h6 "[DATE]" at bounding box center [194, 12] width 14 height 8
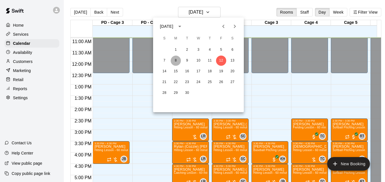
click at [177, 60] on button "8" at bounding box center [176, 61] width 10 height 10
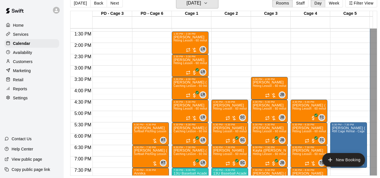
scroll to position [305, 0]
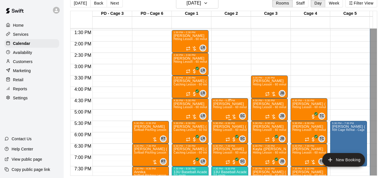
click at [226, 105] on span "Hitting Lesson - 60 minutes" at bounding box center [231, 106] width 37 height 3
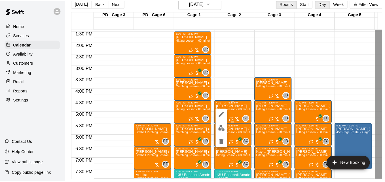
scroll to position [9, 0]
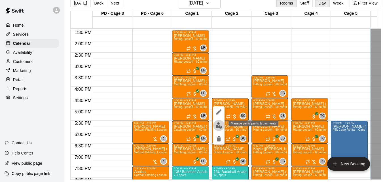
click at [219, 123] on img "edit" at bounding box center [219, 125] width 7 height 7
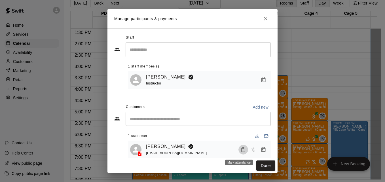
click at [241, 152] on icon "Mark attendance" at bounding box center [242, 150] width 3 height 4
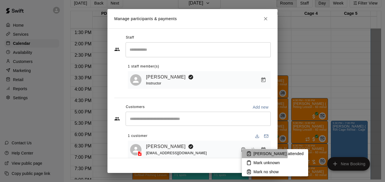
click at [264, 155] on p "[PERSON_NAME] attended" at bounding box center [278, 154] width 50 height 6
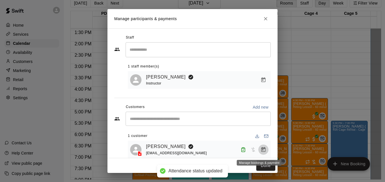
click at [260, 151] on icon "Manage bookings & payment" at bounding box center [263, 150] width 6 height 6
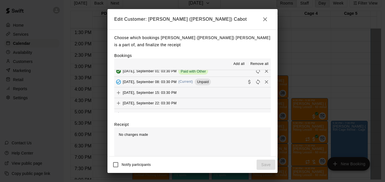
scroll to position [136, 0]
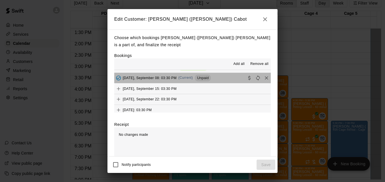
click at [222, 80] on button "[DATE], September 08: 03:30 PM (Current) Unpaid" at bounding box center [192, 78] width 156 height 10
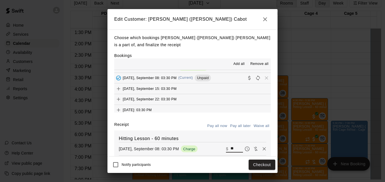
click at [230, 149] on input "**" at bounding box center [236, 148] width 12 height 7
type input "*"
type input "***"
click at [263, 164] on button "Checkout" at bounding box center [261, 165] width 27 height 10
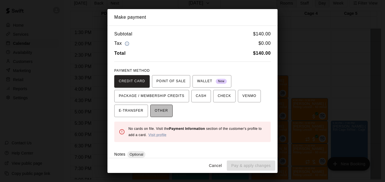
click at [165, 113] on button "OTHER" at bounding box center [161, 111] width 22 height 12
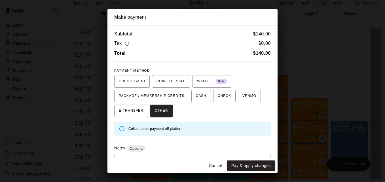
click at [162, 157] on div "* ​" at bounding box center [192, 167] width 156 height 26
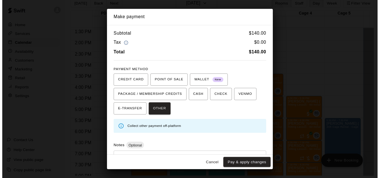
scroll to position [27, 0]
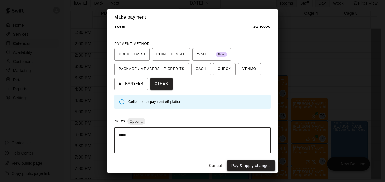
type textarea "*****"
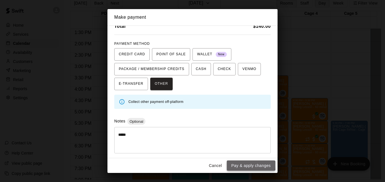
click at [237, 165] on button "Pay & apply changes" at bounding box center [251, 165] width 48 height 10
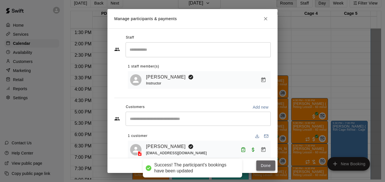
click at [259, 165] on button "Done" at bounding box center [265, 165] width 19 height 10
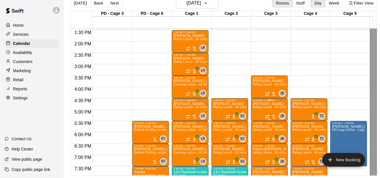
click at [263, 109] on span "Hitting Lesson - 60 minutes" at bounding box center [271, 106] width 37 height 3
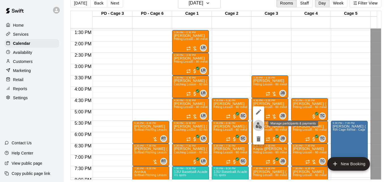
click at [258, 125] on img "edit" at bounding box center [258, 125] width 7 height 7
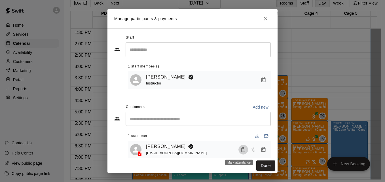
click at [242, 152] on button "Mark attendance" at bounding box center [243, 150] width 10 height 10
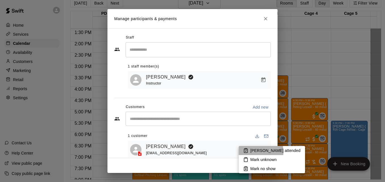
click at [260, 152] on p "[PERSON_NAME] attended" at bounding box center [275, 151] width 50 height 6
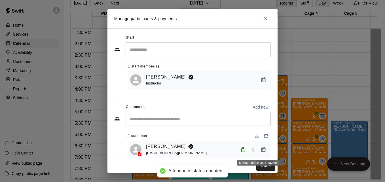
click at [260, 151] on icon "Manage bookings & payment" at bounding box center [263, 150] width 6 height 6
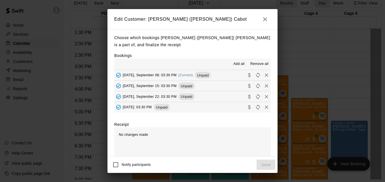
click at [220, 78] on button "[DATE], September 08: 03:30 PM (Current) Unpaid" at bounding box center [192, 75] width 156 height 10
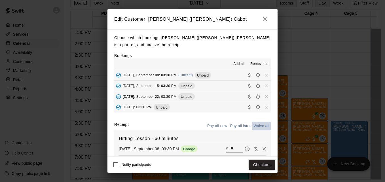
click at [256, 129] on button "Waive all" at bounding box center [261, 126] width 19 height 9
type input "*"
click at [269, 166] on button "Save" at bounding box center [265, 165] width 19 height 10
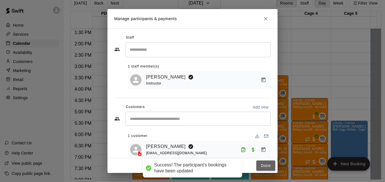
click at [269, 166] on button "Done" at bounding box center [265, 165] width 19 height 10
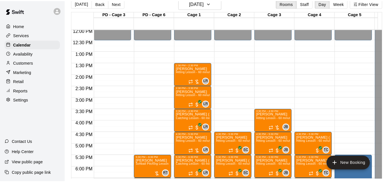
scroll to position [271, 0]
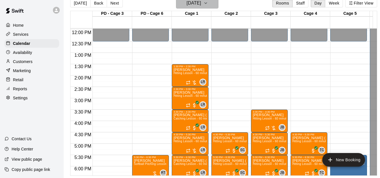
click at [201, 2] on h6 "[DATE]" at bounding box center [194, 3] width 14 height 8
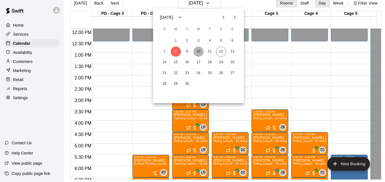
click at [197, 50] on button "10" at bounding box center [198, 51] width 10 height 10
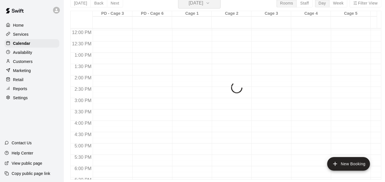
scroll to position [7, 0]
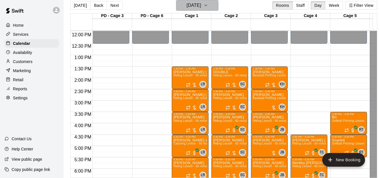
click at [201, 8] on h6 "[DATE]" at bounding box center [194, 5] width 14 height 8
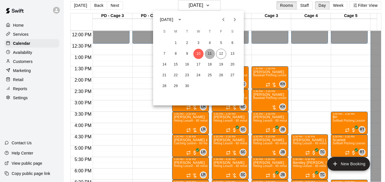
click at [208, 54] on button "11" at bounding box center [210, 54] width 10 height 10
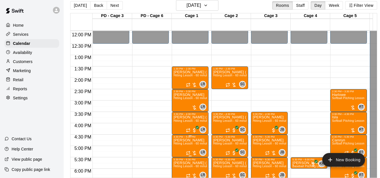
click at [186, 144] on span "Hitting Lesson - 60 minutes" at bounding box center [192, 143] width 37 height 3
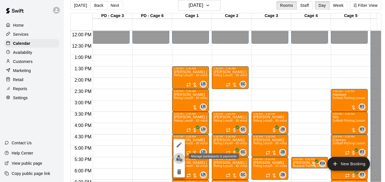
click at [177, 159] on img "edit" at bounding box center [179, 158] width 7 height 7
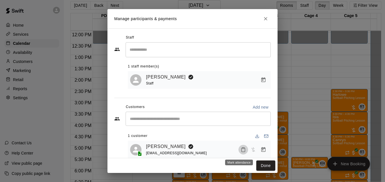
click at [241, 150] on icon "Mark attendance" at bounding box center [243, 149] width 5 height 5
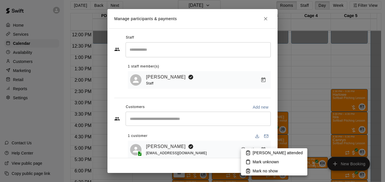
click at [256, 153] on p "[PERSON_NAME] attended" at bounding box center [277, 153] width 50 height 6
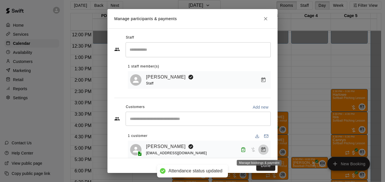
click at [260, 152] on icon "Manage bookings & payment" at bounding box center [263, 150] width 6 height 6
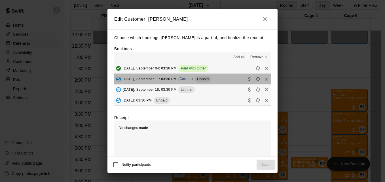
click at [224, 81] on button "[DATE], September 11: 03:30 PM (Current) Unpaid" at bounding box center [192, 79] width 156 height 10
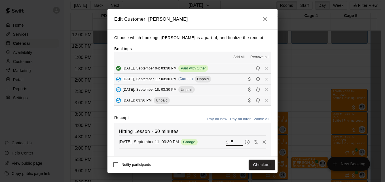
click at [230, 143] on input "**" at bounding box center [236, 141] width 12 height 7
type input "*"
type input "**"
click at [269, 164] on button "Checkout" at bounding box center [261, 165] width 27 height 10
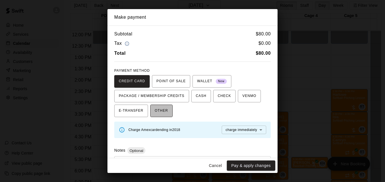
click at [163, 114] on span "OTHER" at bounding box center [161, 110] width 13 height 9
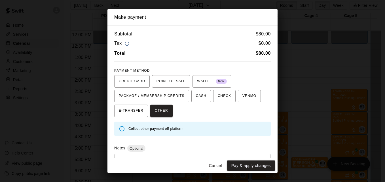
click at [169, 156] on div "* ​" at bounding box center [192, 167] width 156 height 26
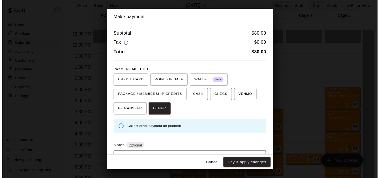
scroll to position [27, 0]
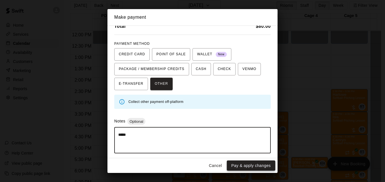
type textarea "*****"
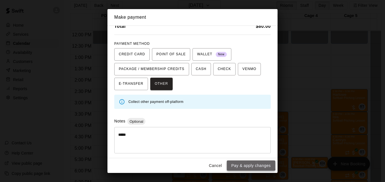
click at [243, 163] on button "Pay & apply changes" at bounding box center [251, 165] width 48 height 10
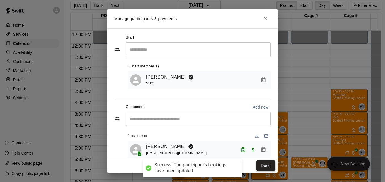
click at [258, 165] on button "Done" at bounding box center [265, 165] width 19 height 10
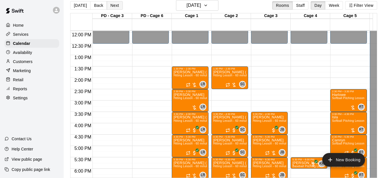
click at [113, 6] on button "Next" at bounding box center [115, 5] width 16 height 8
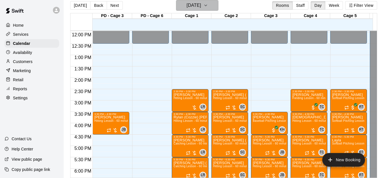
click at [201, 8] on h6 "[DATE]" at bounding box center [194, 5] width 14 height 8
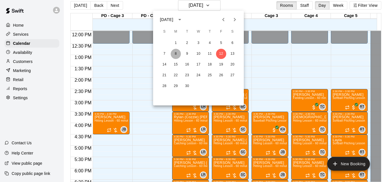
click at [179, 55] on button "8" at bounding box center [176, 54] width 10 height 10
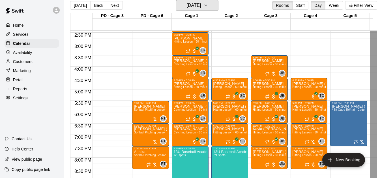
scroll to position [327, 0]
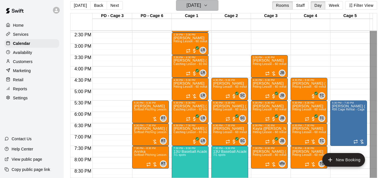
click at [212, 6] on button "[DATE]" at bounding box center [197, 5] width 42 height 11
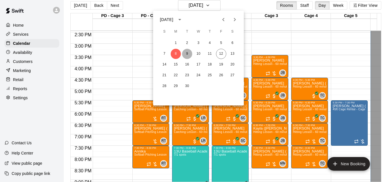
click at [188, 54] on button "9" at bounding box center [187, 54] width 10 height 10
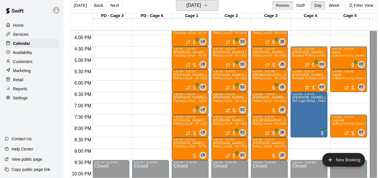
scroll to position [373, 0]
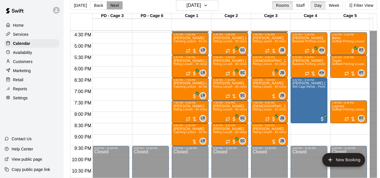
click at [113, 5] on button "Next" at bounding box center [115, 5] width 16 height 8
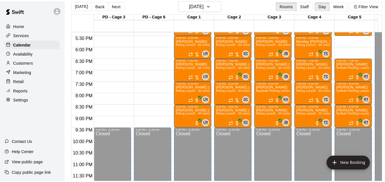
scroll to position [395, 0]
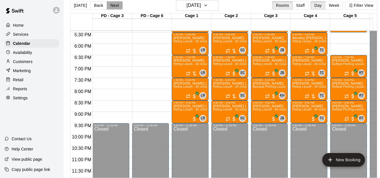
click at [116, 7] on button "Next" at bounding box center [115, 5] width 16 height 8
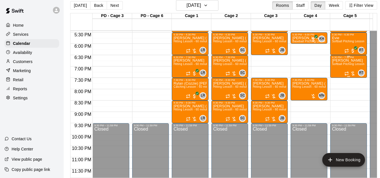
click at [343, 65] on span "Softball Pitching Lesson - 60 minutes" at bounding box center [357, 63] width 50 height 3
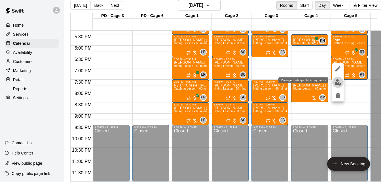
click at [335, 86] on button "edit" at bounding box center [337, 82] width 11 height 11
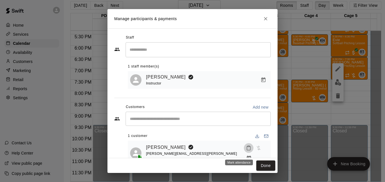
click at [246, 150] on icon "Mark attendance" at bounding box center [248, 147] width 5 height 5
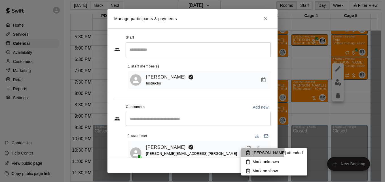
click at [258, 151] on p "[PERSON_NAME] attended" at bounding box center [277, 153] width 50 height 6
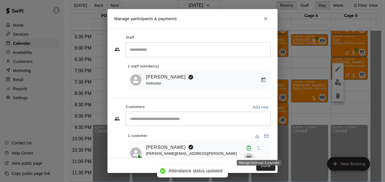
click at [251, 156] on icon "Manage bookings & payment" at bounding box center [249, 158] width 4 height 5
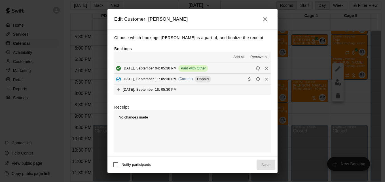
click at [229, 77] on button "[DATE], September 11: 05:30 PM (Current) Unpaid" at bounding box center [192, 79] width 156 height 10
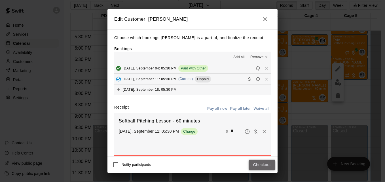
click at [256, 165] on button "Checkout" at bounding box center [261, 165] width 27 height 10
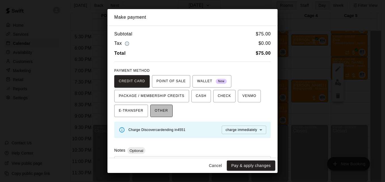
click at [166, 112] on button "OTHER" at bounding box center [161, 111] width 22 height 12
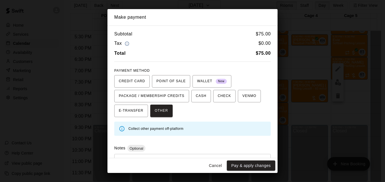
click at [168, 157] on div "* ​" at bounding box center [192, 167] width 156 height 26
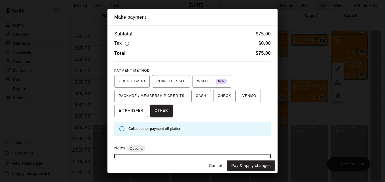
scroll to position [27, 0]
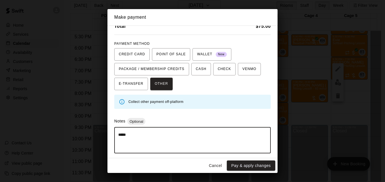
type textarea "*****"
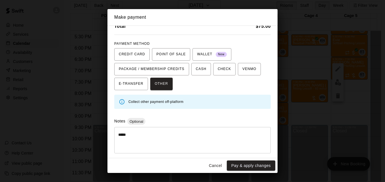
click at [242, 171] on div "Cancel Pay & apply changes" at bounding box center [192, 165] width 170 height 15
click at [245, 167] on button "Pay & apply changes" at bounding box center [251, 165] width 48 height 10
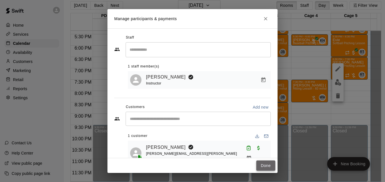
click at [270, 166] on button "Done" at bounding box center [265, 165] width 19 height 10
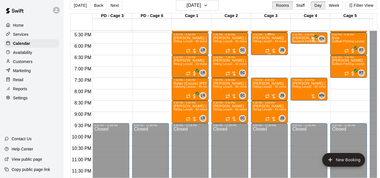
click at [267, 36] on div "5:30 PM – 6:30 PM" at bounding box center [269, 34] width 33 height 3
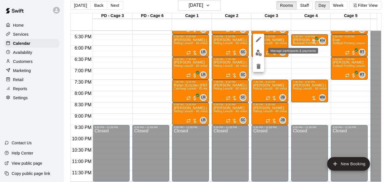
click at [257, 56] on img "edit" at bounding box center [258, 53] width 7 height 7
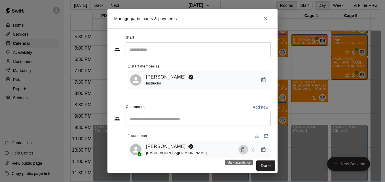
click at [241, 151] on icon "Mark attendance" at bounding box center [243, 149] width 5 height 5
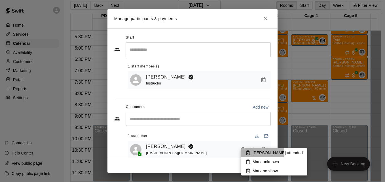
click at [252, 151] on li "[PERSON_NAME] attended" at bounding box center [274, 152] width 66 height 9
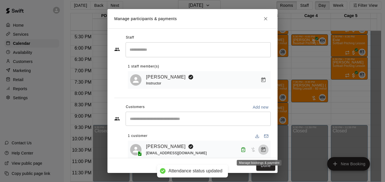
click at [260, 152] on icon "Manage bookings & payment" at bounding box center [263, 150] width 6 height 6
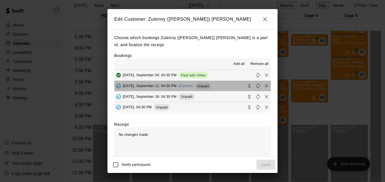
click at [222, 87] on button "[DATE], September 11: 04:30 PM (Current) Unpaid" at bounding box center [192, 86] width 156 height 10
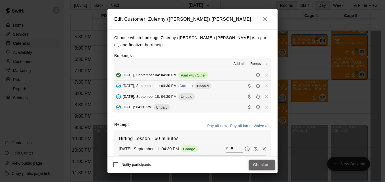
click at [264, 164] on button "Checkout" at bounding box center [261, 165] width 27 height 10
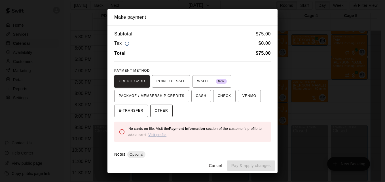
click at [160, 110] on span "OTHER" at bounding box center [161, 110] width 13 height 9
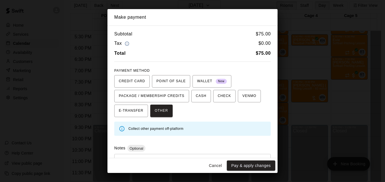
click at [167, 154] on div "* ​" at bounding box center [192, 167] width 156 height 26
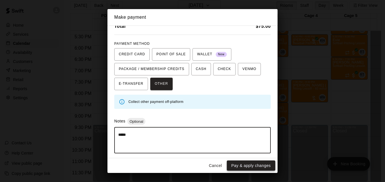
type textarea "*****"
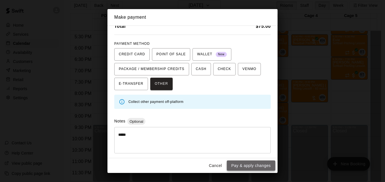
click at [254, 166] on button "Pay & apply changes" at bounding box center [251, 165] width 48 height 10
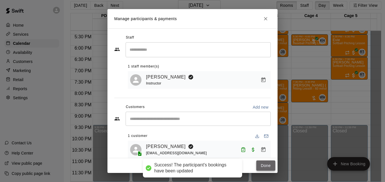
click at [263, 166] on button "Done" at bounding box center [265, 165] width 19 height 10
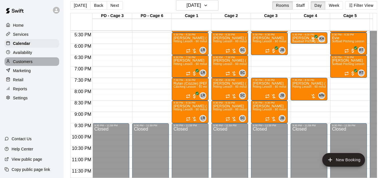
click at [20, 64] on p "Customers" at bounding box center [23, 62] width 20 height 6
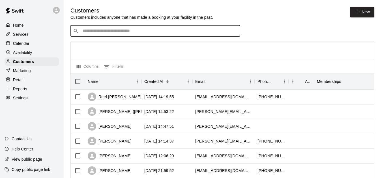
click at [130, 33] on input "Search customers by name or email" at bounding box center [159, 31] width 157 height 6
type input "*******"
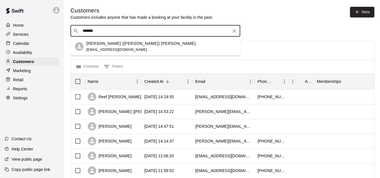
click at [143, 46] on div "[PERSON_NAME] ([PERSON_NAME]) [PERSON_NAME] [EMAIL_ADDRESS][DOMAIN_NAME]" at bounding box center [161, 47] width 150 height 12
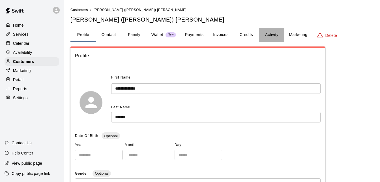
click at [273, 32] on button "Activity" at bounding box center [271, 35] width 25 height 14
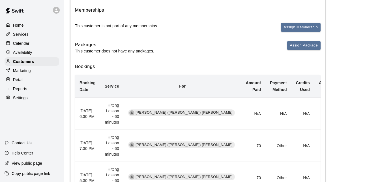
scroll to position [68, 0]
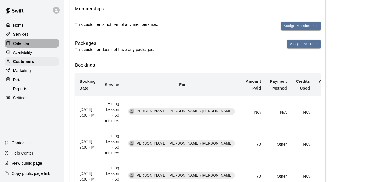
click at [48, 44] on div "Calendar" at bounding box center [32, 43] width 55 height 8
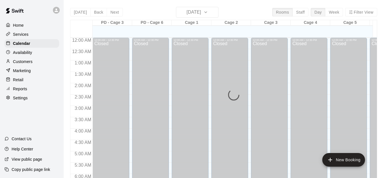
click at [208, 15] on div "[DATE] Back [DATE][DATE] Rooms Staff Day Week Filter View PD - Cage 3 12 Fri PD…" at bounding box center [223, 96] width 307 height 178
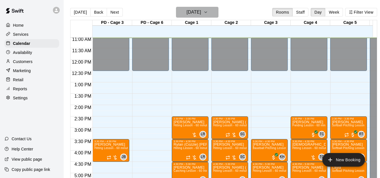
click at [201, 15] on h6 "[DATE]" at bounding box center [194, 12] width 14 height 8
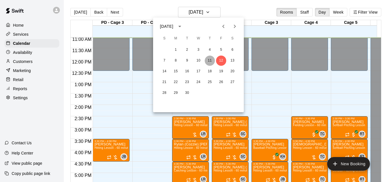
click at [209, 63] on button "11" at bounding box center [210, 61] width 10 height 10
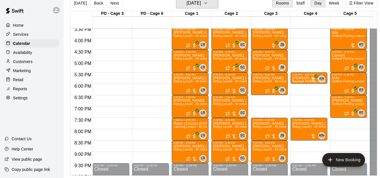
scroll to position [363, 0]
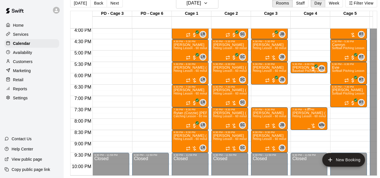
click at [308, 114] on span "Hitting Lesson - 60 minutes" at bounding box center [311, 115] width 37 height 3
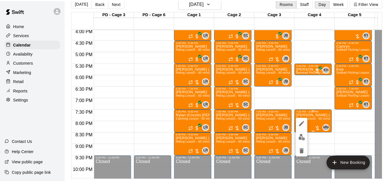
scroll to position [9, 0]
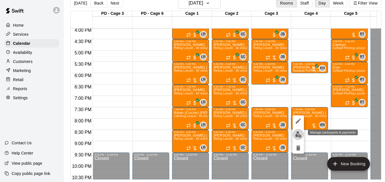
click at [298, 135] on img "edit" at bounding box center [298, 134] width 7 height 7
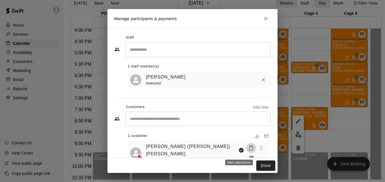
click at [249, 149] on icon "Mark attendance" at bounding box center [250, 148] width 3 height 4
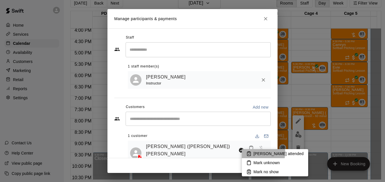
click at [253, 152] on li "[PERSON_NAME] attended" at bounding box center [275, 153] width 66 height 9
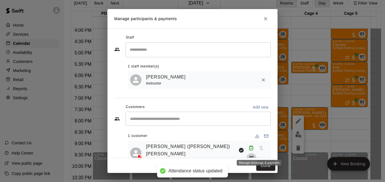
click at [253, 156] on icon "Manage bookings & payment" at bounding box center [251, 158] width 4 height 5
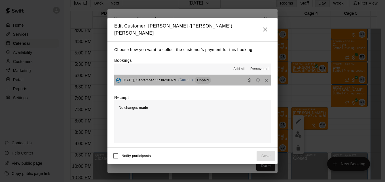
click at [228, 79] on button "[DATE], September 11: 06:30 PM (Current) Unpaid" at bounding box center [192, 80] width 156 height 10
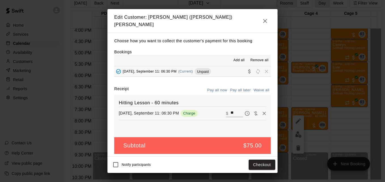
click at [231, 110] on input "**" at bounding box center [236, 113] width 12 height 7
type input "**"
click at [254, 164] on button "Checkout" at bounding box center [261, 165] width 27 height 10
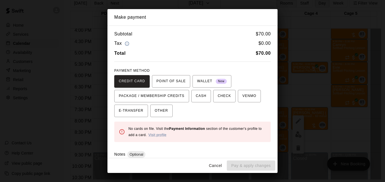
click at [170, 160] on div "Cancel Pay & apply changes" at bounding box center [192, 165] width 170 height 15
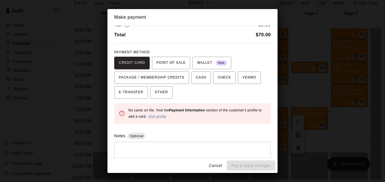
scroll to position [33, 0]
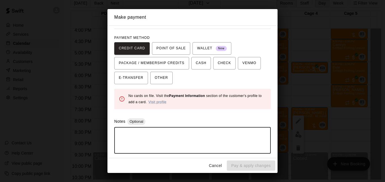
click at [203, 135] on textarea at bounding box center [192, 140] width 148 height 17
type textarea "*****"
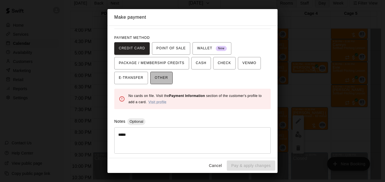
click at [157, 77] on span "OTHER" at bounding box center [161, 77] width 13 height 9
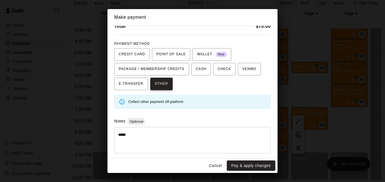
scroll to position [27, 0]
click at [245, 168] on button "Pay & apply changes" at bounding box center [251, 165] width 48 height 10
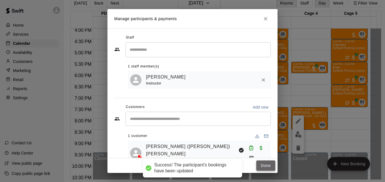
click at [263, 167] on button "Done" at bounding box center [265, 165] width 19 height 10
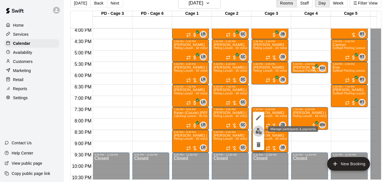
click at [258, 131] on img "edit" at bounding box center [258, 131] width 7 height 7
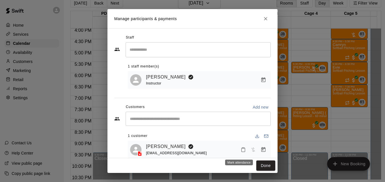
click at [241, 151] on icon "Mark attendance" at bounding box center [243, 149] width 5 height 5
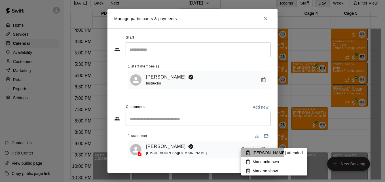
click at [254, 152] on p "[PERSON_NAME] attended" at bounding box center [277, 153] width 50 height 6
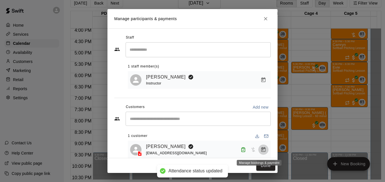
click at [261, 151] on icon "Manage bookings & payment" at bounding box center [263, 149] width 4 height 5
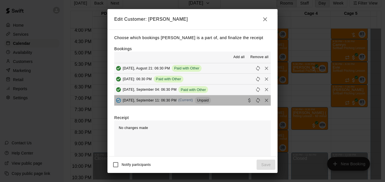
click at [226, 102] on button "[DATE], September 11: 06:30 PM (Current) Unpaid" at bounding box center [192, 100] width 156 height 10
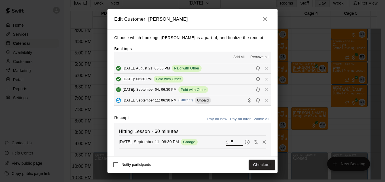
click at [230, 144] on input "**" at bounding box center [236, 141] width 12 height 7
type input "**"
click at [269, 165] on button "Checkout" at bounding box center [261, 165] width 27 height 10
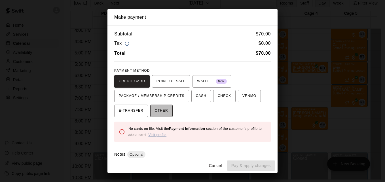
click at [168, 114] on button "OTHER" at bounding box center [161, 111] width 22 height 12
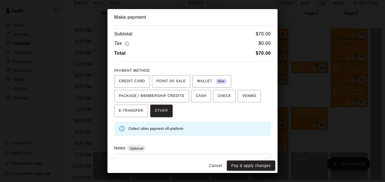
click at [176, 157] on div "* ​" at bounding box center [192, 167] width 156 height 26
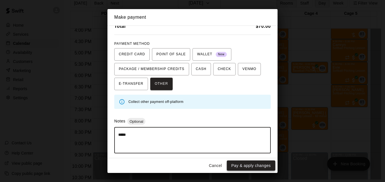
type textarea "*****"
click at [237, 165] on button "Pay & apply changes" at bounding box center [251, 165] width 48 height 10
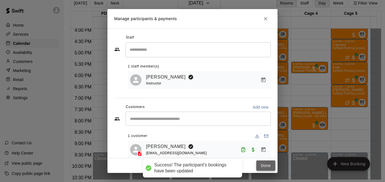
click at [265, 165] on button "Done" at bounding box center [265, 165] width 19 height 10
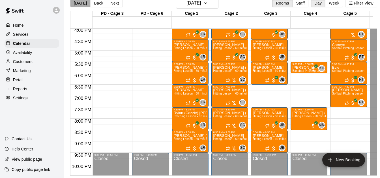
click at [83, 3] on button "[DATE]" at bounding box center [80, 3] width 20 height 8
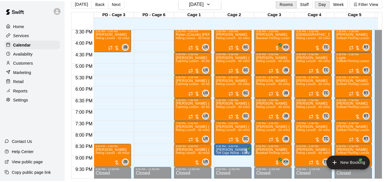
scroll to position [363, 0]
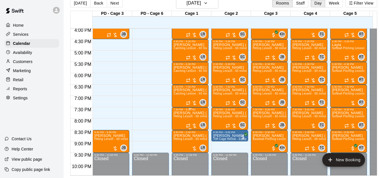
click at [184, 117] on span "Hitting Lesson - 60 minutes" at bounding box center [192, 115] width 37 height 3
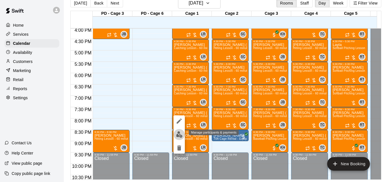
click at [179, 135] on img "edit" at bounding box center [179, 134] width 7 height 7
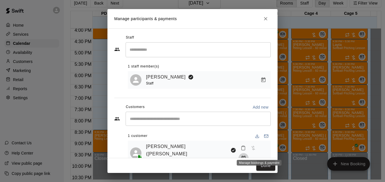
click at [246, 155] on icon "Manage bookings & payment" at bounding box center [244, 158] width 6 height 6
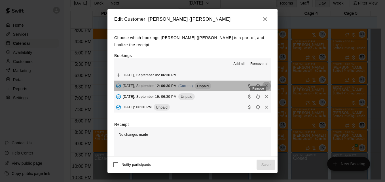
click at [265, 84] on icon "Remove" at bounding box center [266, 85] width 3 height 3
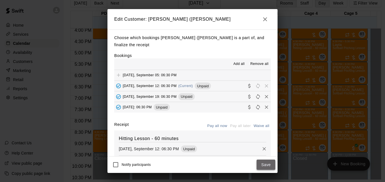
click at [265, 163] on button "Save" at bounding box center [265, 165] width 19 height 10
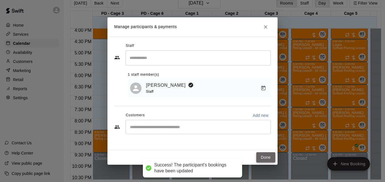
click at [265, 154] on button "Done" at bounding box center [265, 157] width 19 height 10
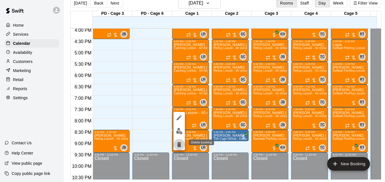
click at [179, 145] on icon "delete" at bounding box center [179, 144] width 4 height 5
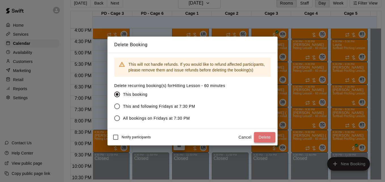
click at [258, 135] on button "Delete" at bounding box center [264, 137] width 21 height 10
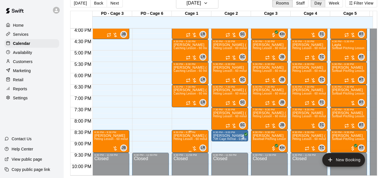
click at [181, 140] on span "Hitting Lesson - 60 minutes" at bounding box center [192, 138] width 37 height 3
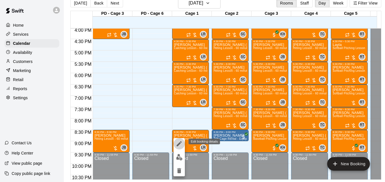
click at [178, 145] on icon "edit" at bounding box center [179, 143] width 5 height 5
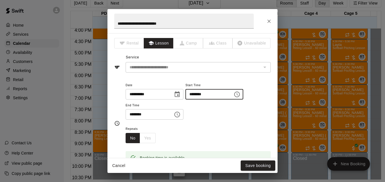
click at [197, 95] on input "********" at bounding box center [207, 94] width 44 height 10
type input "********"
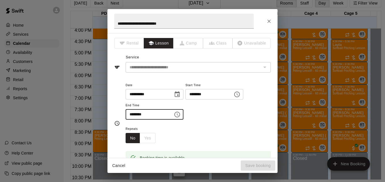
click at [131, 115] on input "********" at bounding box center [148, 114] width 44 height 10
type input "********"
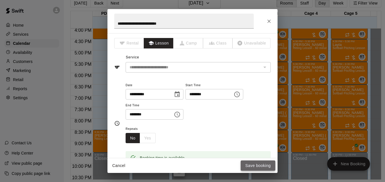
click at [253, 165] on button "Save booking" at bounding box center [258, 165] width 35 height 10
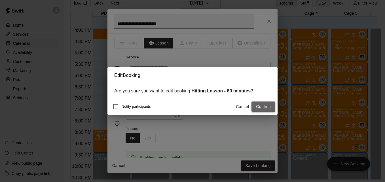
click at [267, 109] on button "Confirm" at bounding box center [263, 106] width 24 height 10
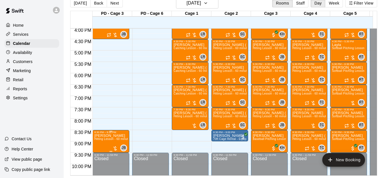
click at [106, 140] on span "Hitting Lesson - 60 minutes" at bounding box center [112, 138] width 37 height 3
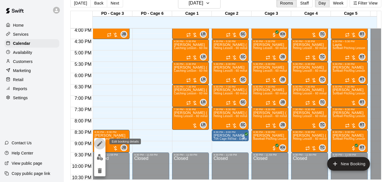
click at [100, 142] on icon "edit" at bounding box center [99, 143] width 7 height 7
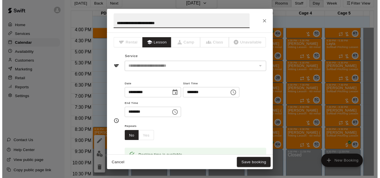
scroll to position [109, 0]
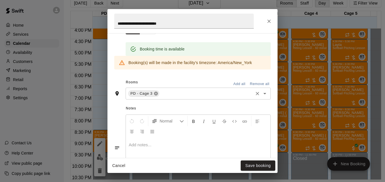
click at [155, 94] on icon at bounding box center [156, 94] width 4 height 4
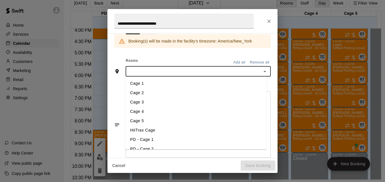
click at [151, 72] on input "text" at bounding box center [193, 71] width 132 height 7
type input "****"
click at [184, 86] on li "Cage 1" at bounding box center [196, 83] width 141 height 9
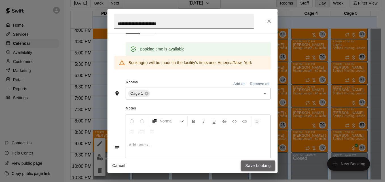
click at [248, 166] on button "Save booking" at bounding box center [258, 165] width 35 height 10
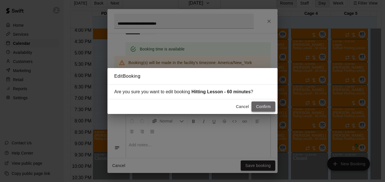
click at [267, 107] on button "Confirm" at bounding box center [263, 106] width 24 height 10
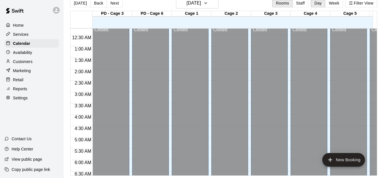
scroll to position [0, 0]
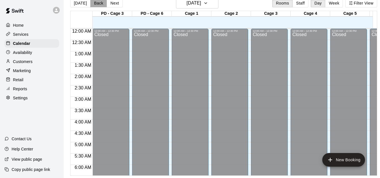
click at [99, 5] on button "Back" at bounding box center [98, 3] width 17 height 8
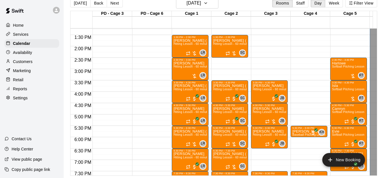
scroll to position [302, 0]
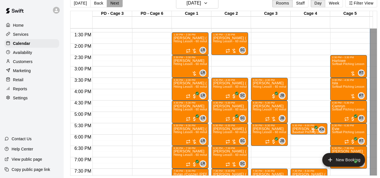
click at [110, 5] on button "Next" at bounding box center [115, 3] width 16 height 8
